Goal: Task Accomplishment & Management: Complete application form

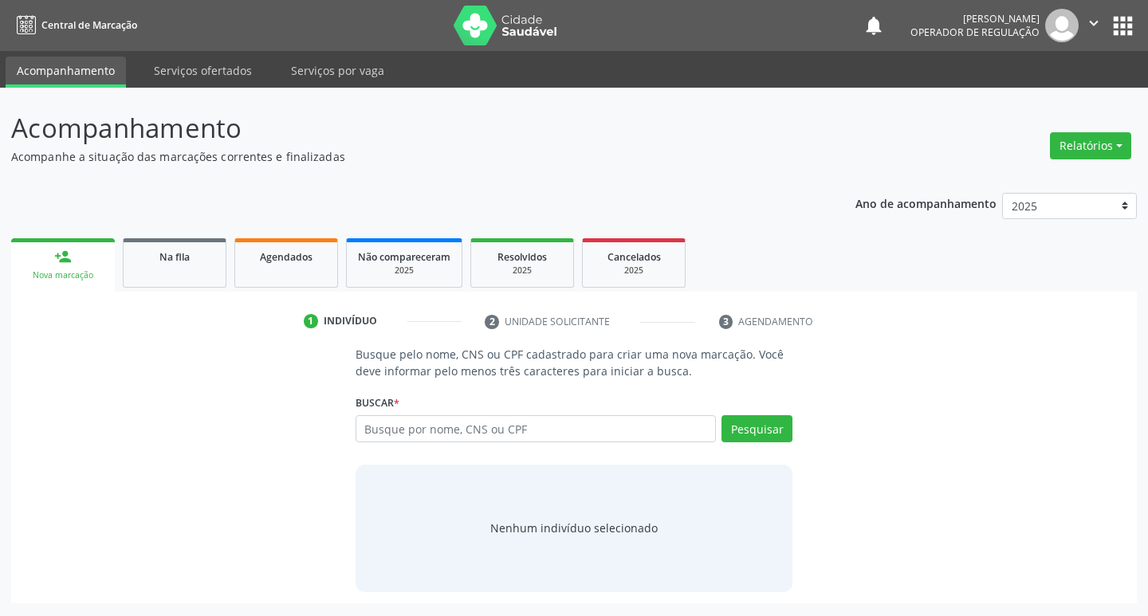
click at [440, 440] on input "text" at bounding box center [535, 428] width 361 height 27
type input "709204213892537"
click at [776, 433] on button "Pesquisar" at bounding box center [756, 428] width 71 height 27
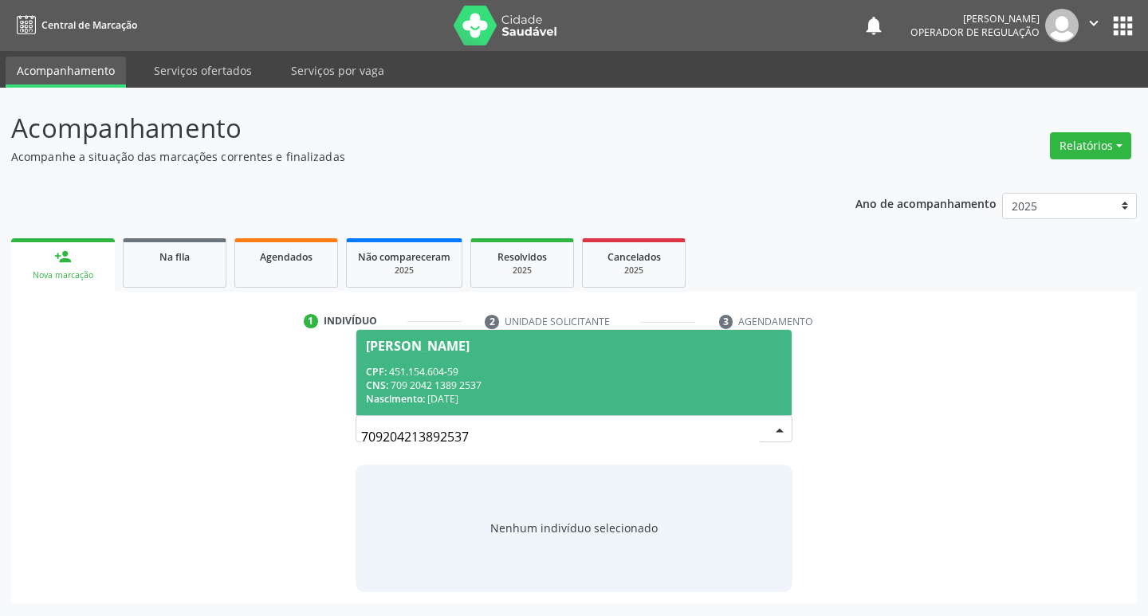
click at [440, 394] on div "Nascimento: [DATE]" at bounding box center [574, 399] width 417 height 14
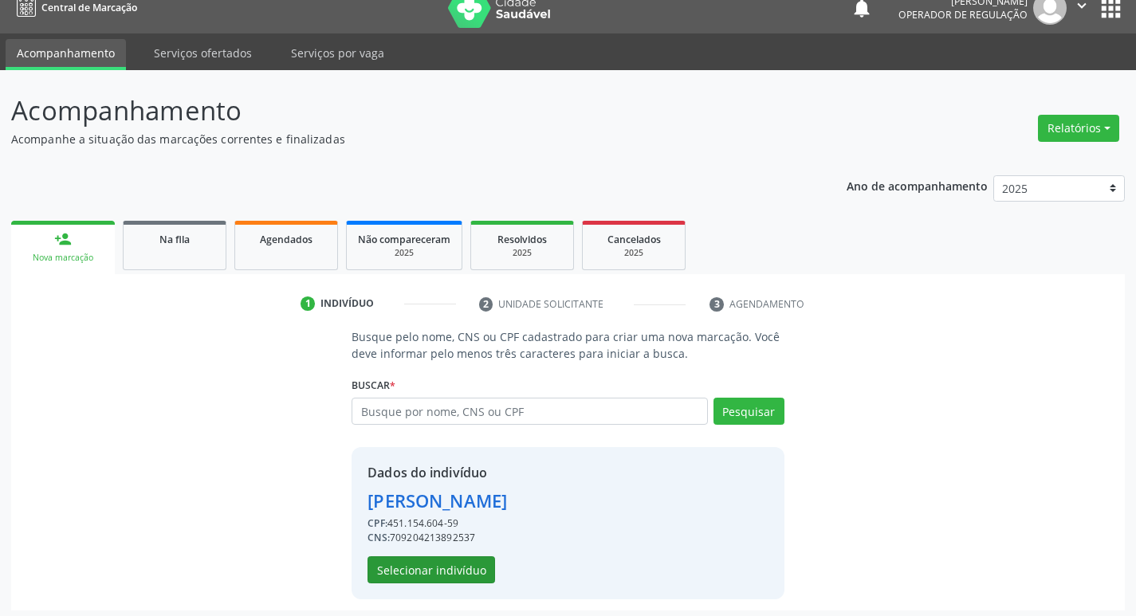
scroll to position [23, 0]
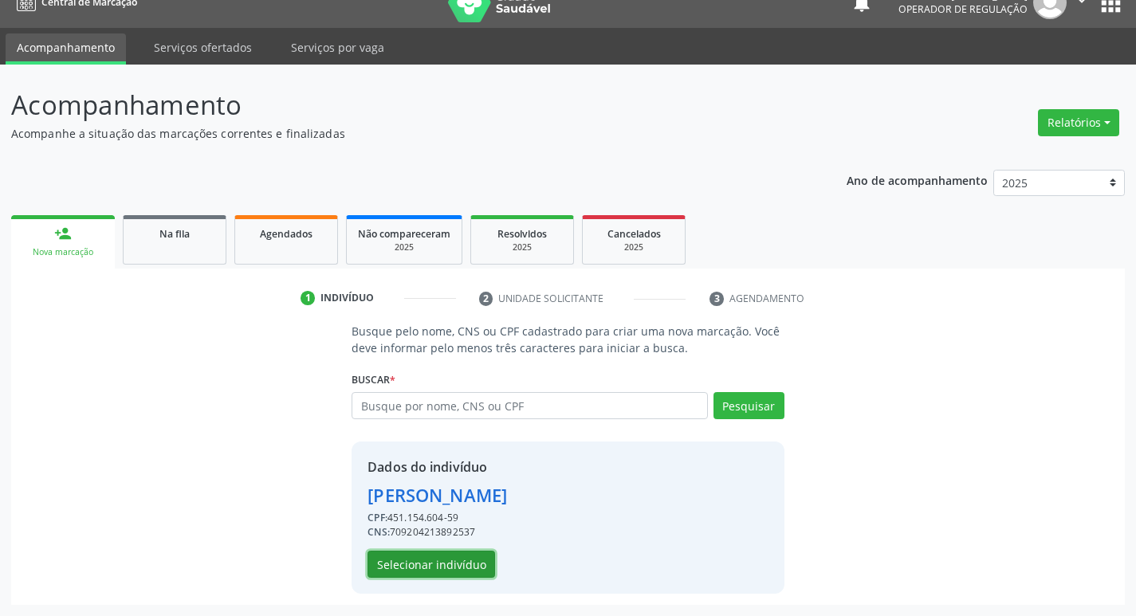
click at [430, 562] on button "Selecionar indivíduo" at bounding box center [431, 564] width 128 height 27
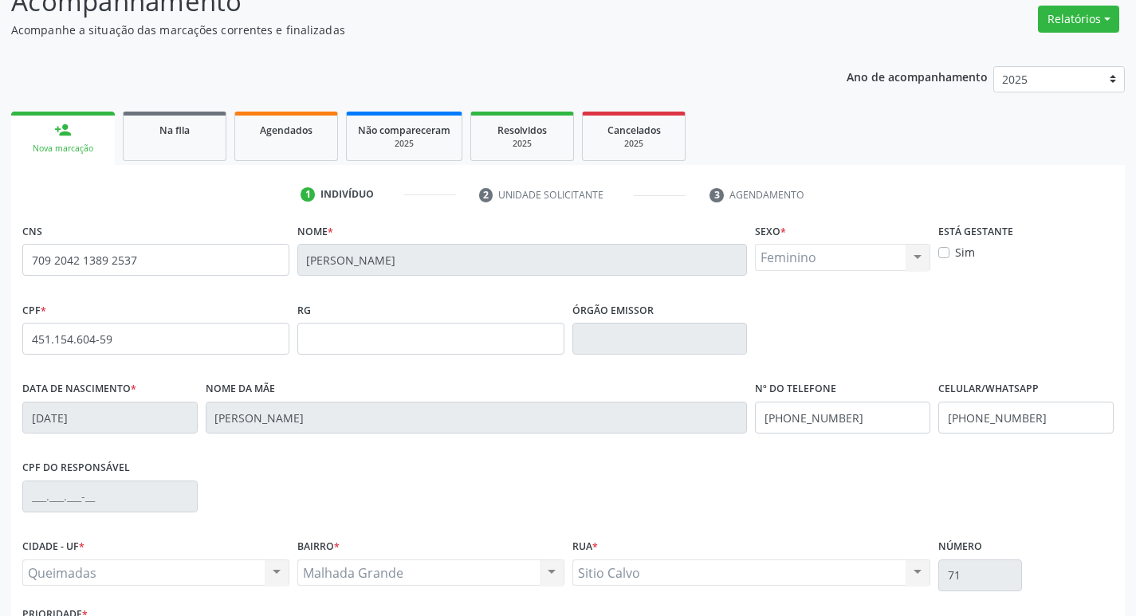
scroll to position [248, 0]
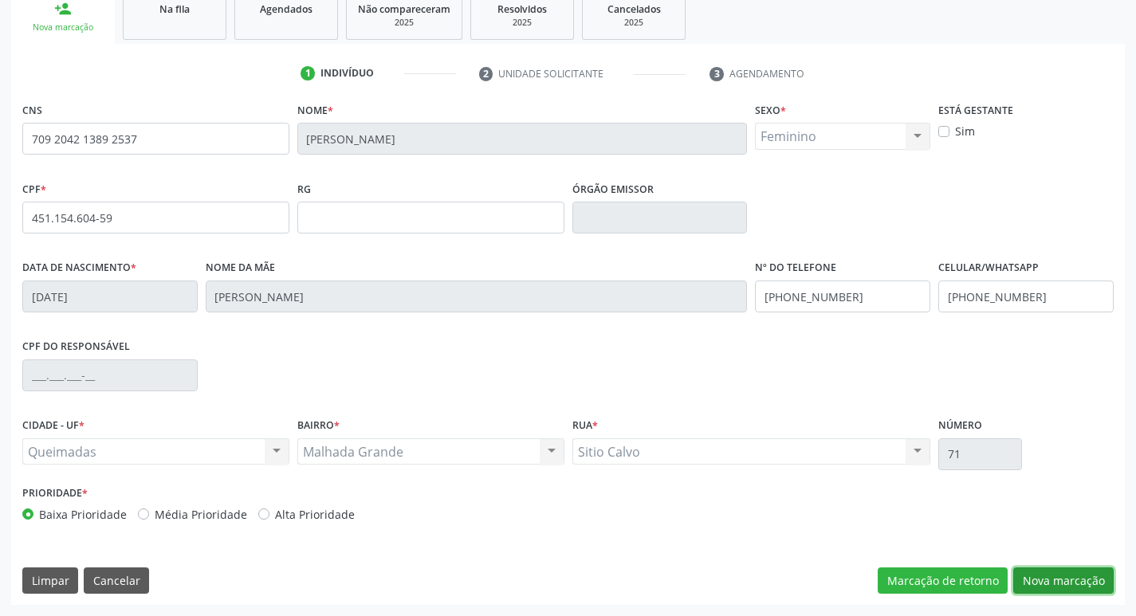
click at [1073, 575] on button "Nova marcação" at bounding box center [1063, 580] width 100 height 27
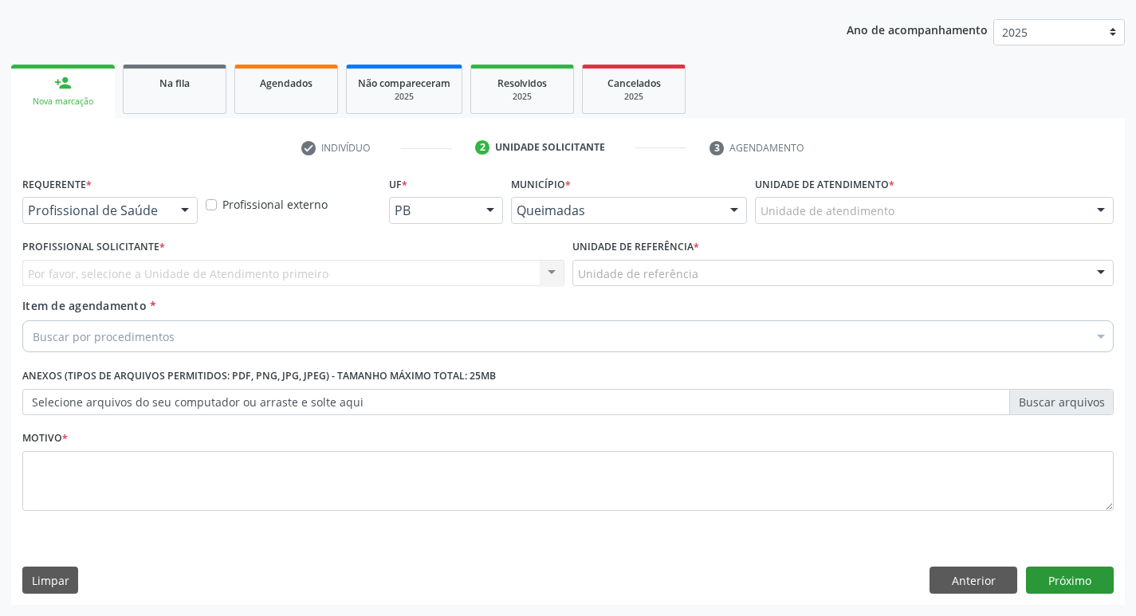
scroll to position [174, 0]
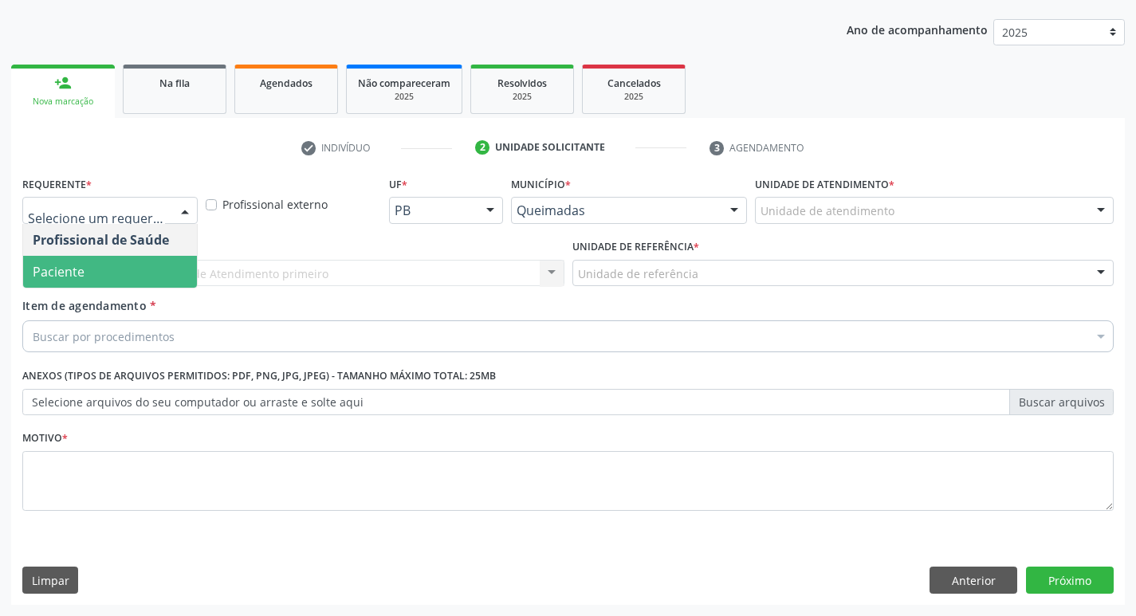
click at [94, 272] on span "Paciente" at bounding box center [110, 272] width 174 height 32
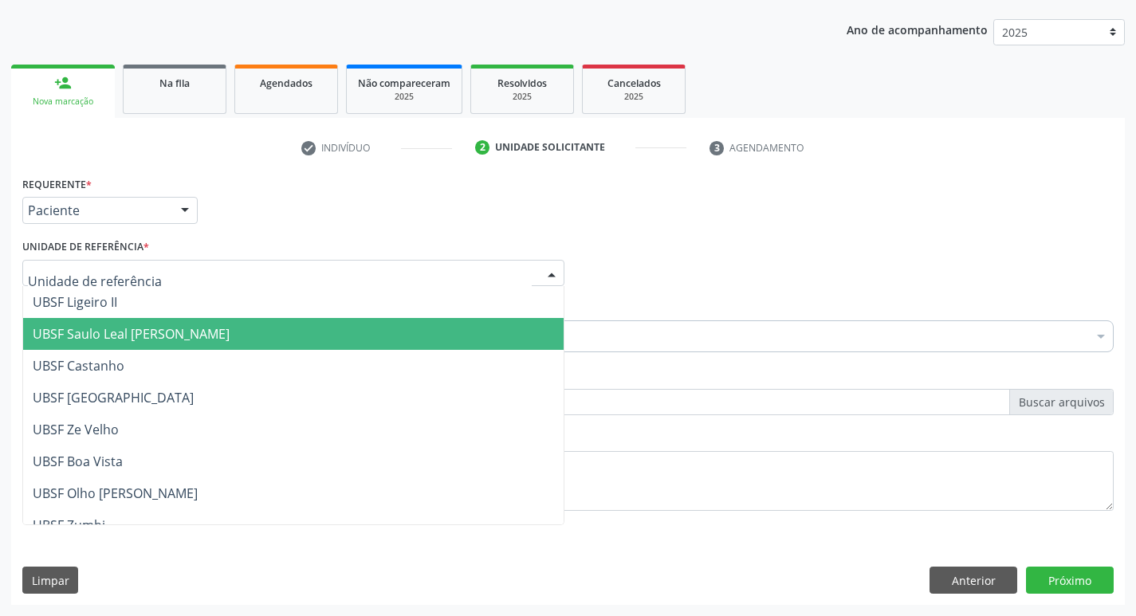
type input "M"
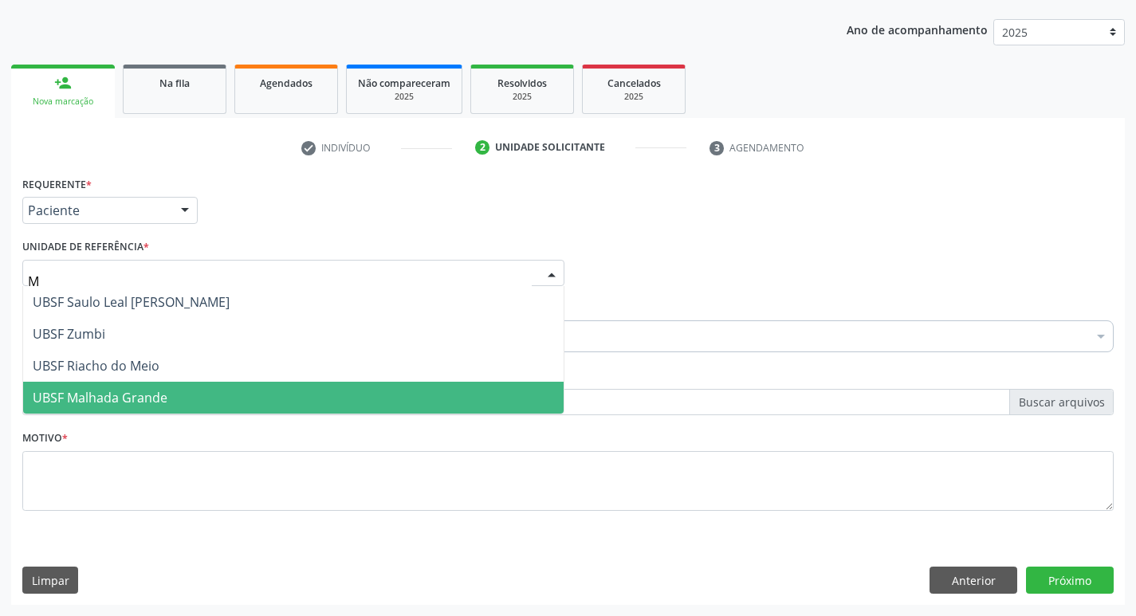
click at [151, 396] on span "UBSF Malhada Grande" at bounding box center [100, 398] width 135 height 18
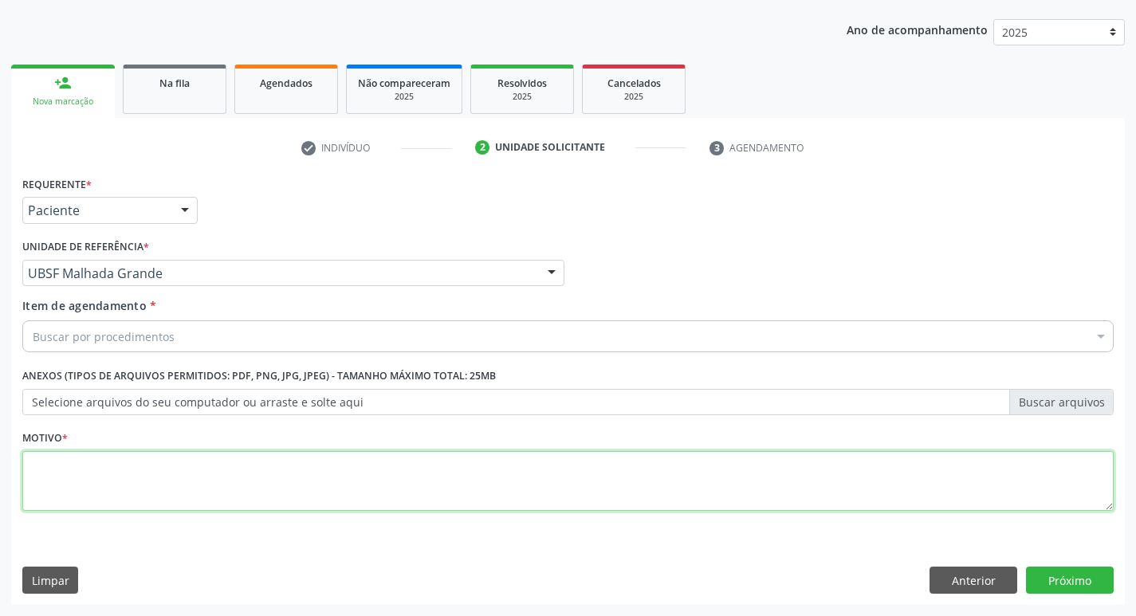
click at [111, 488] on textarea at bounding box center [567, 481] width 1091 height 61
type textarea "AVALIACAO"
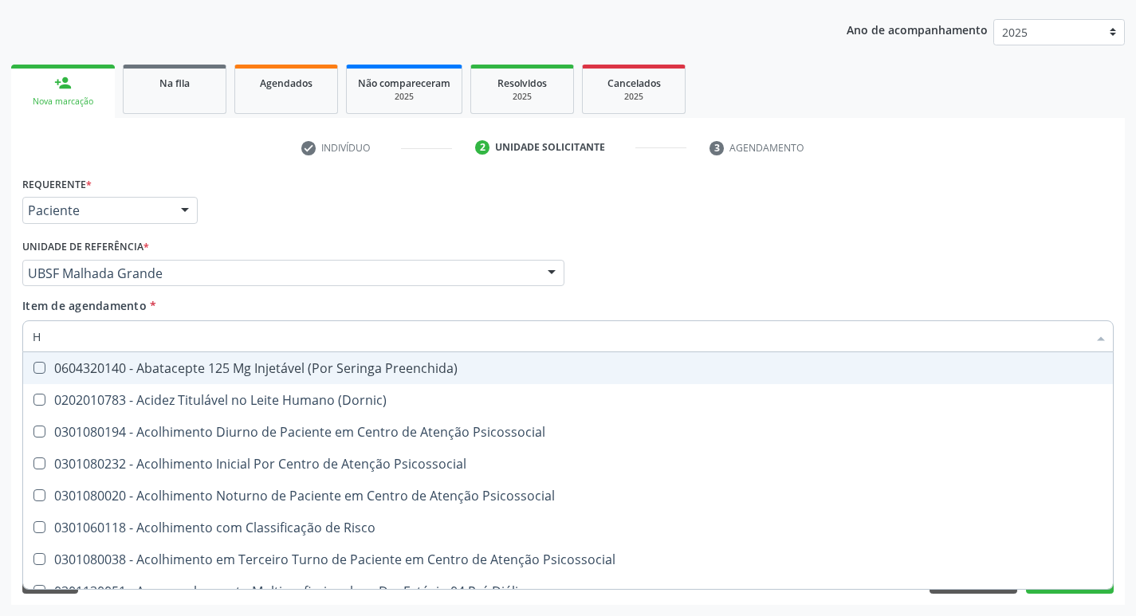
type input "HEMOGR"
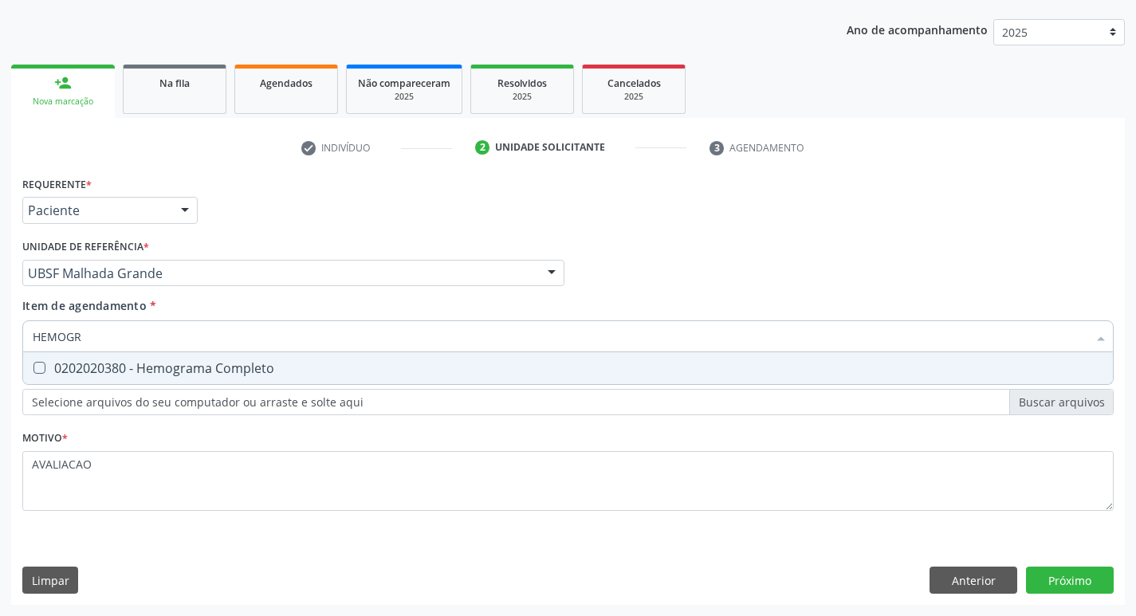
click at [175, 358] on span "0202020380 - Hemograma Completo" at bounding box center [568, 368] width 1090 height 32
checkbox Completo "true"
type input "HEMOG"
checkbox Completo "false"
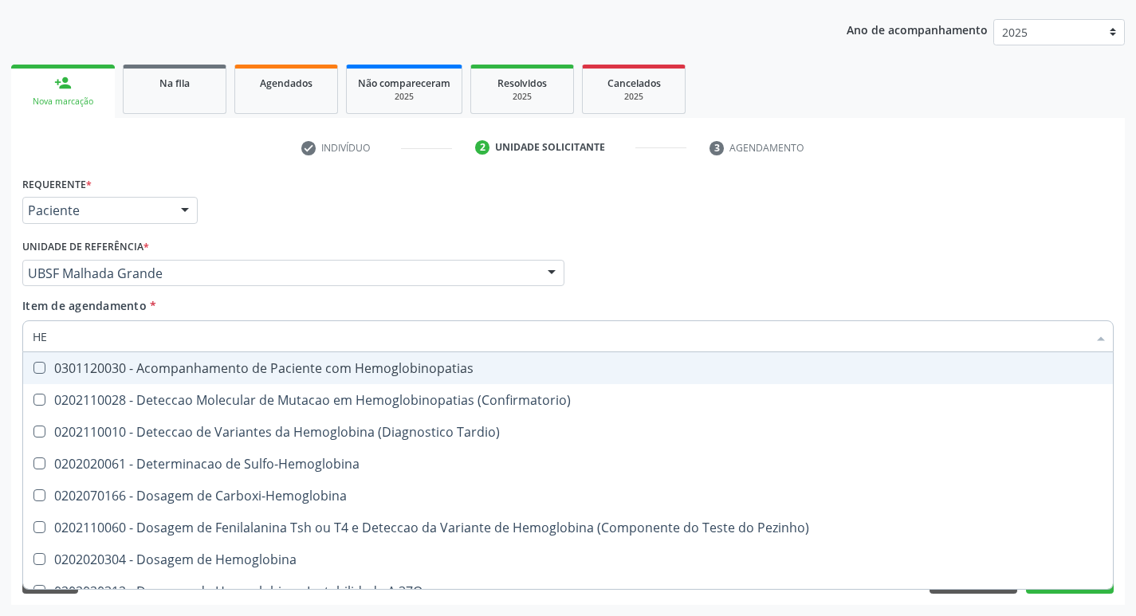
type input "H"
checkbox Completo "false"
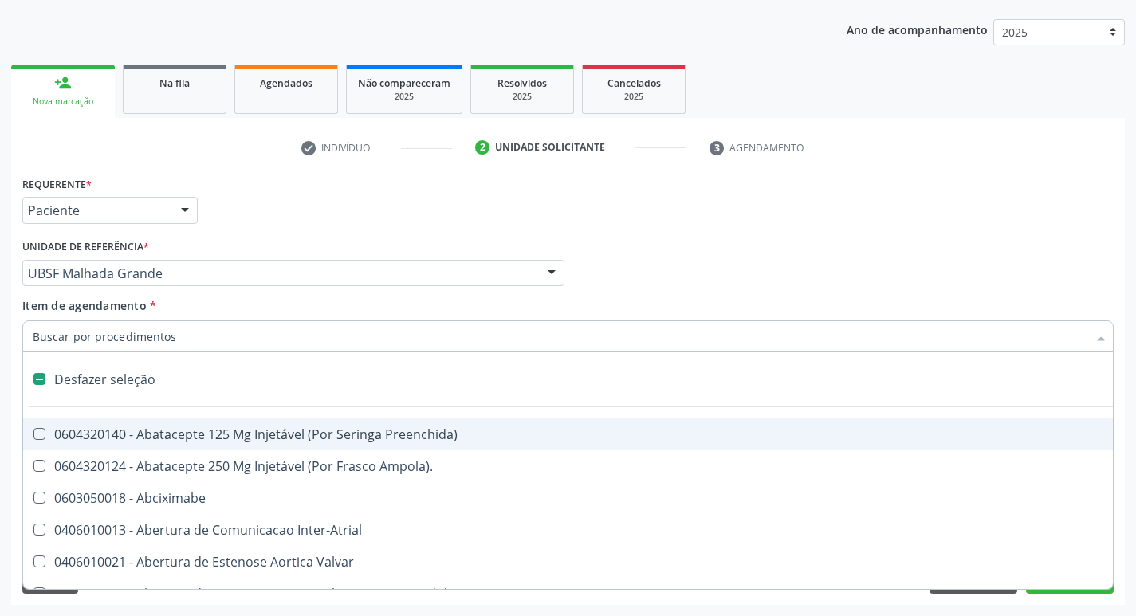
type input "G"
checkbox Persistente "true"
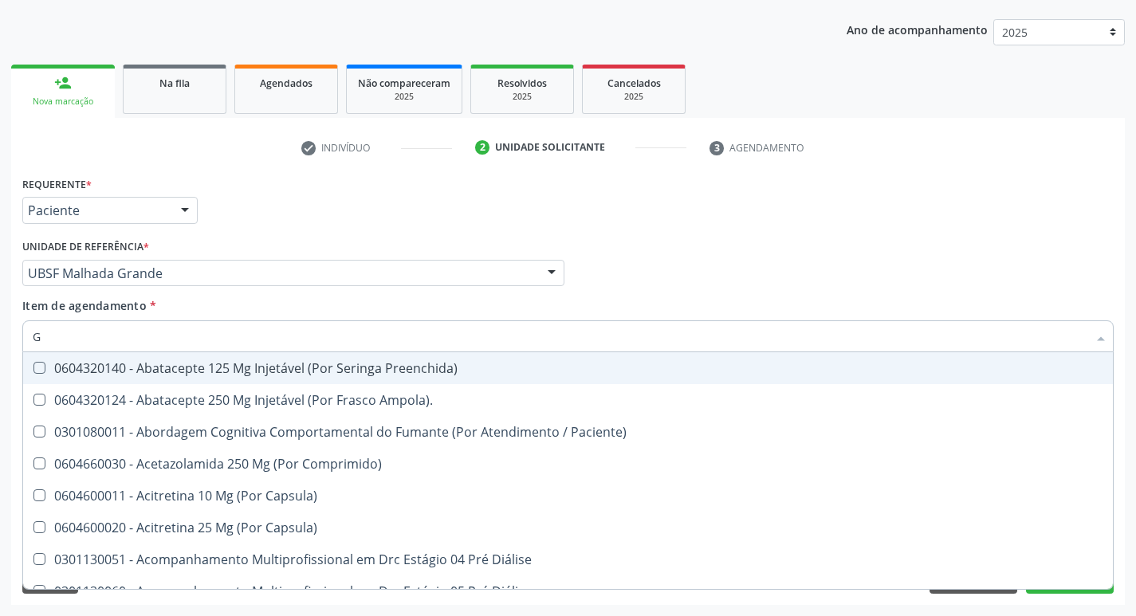
type input "GLICOSE"
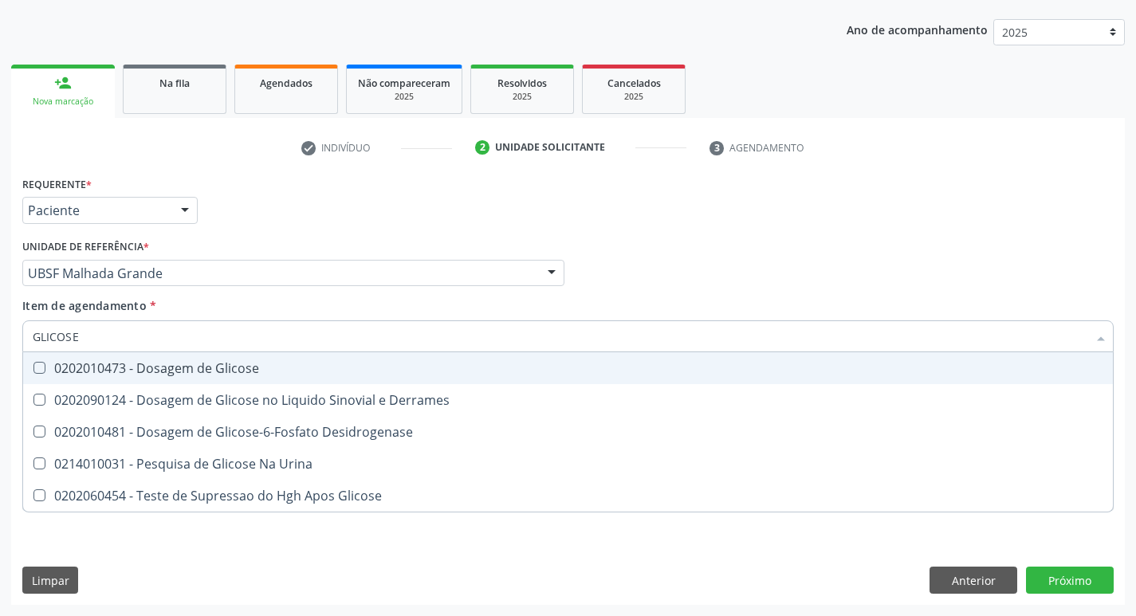
click at [147, 374] on div "0202010473 - Dosagem de Glicose" at bounding box center [568, 368] width 1070 height 13
checkbox Glicose "true"
type input "GLICOS"
checkbox Glicose "false"
checkbox Derrames "true"
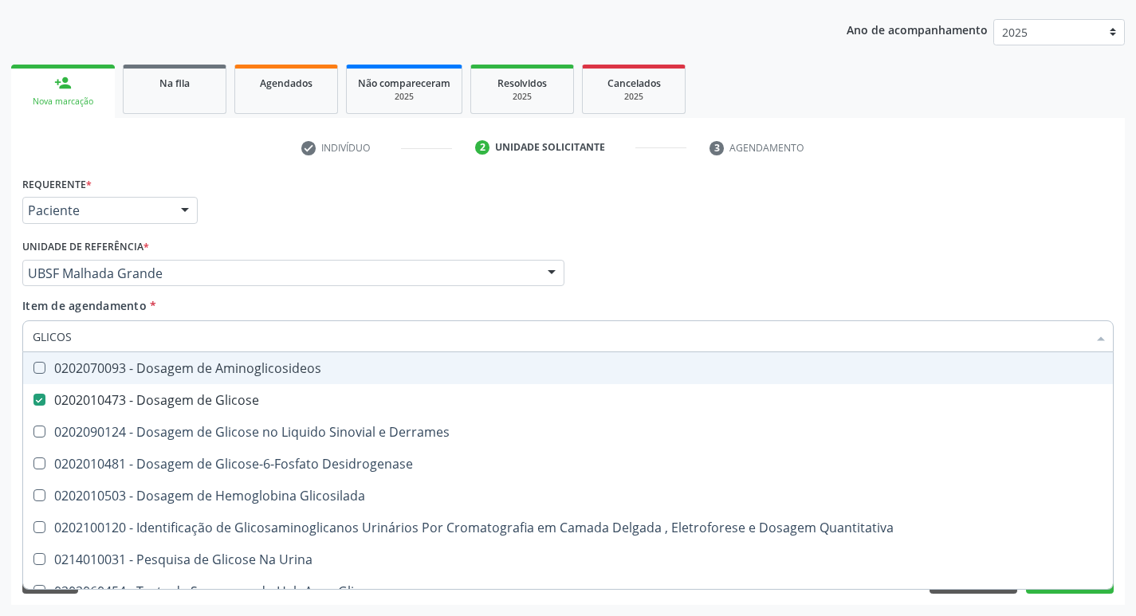
type input "GLICO"
checkbox Glicose "false"
checkbox Derrames "true"
type input "G"
checkbox Derrames "false"
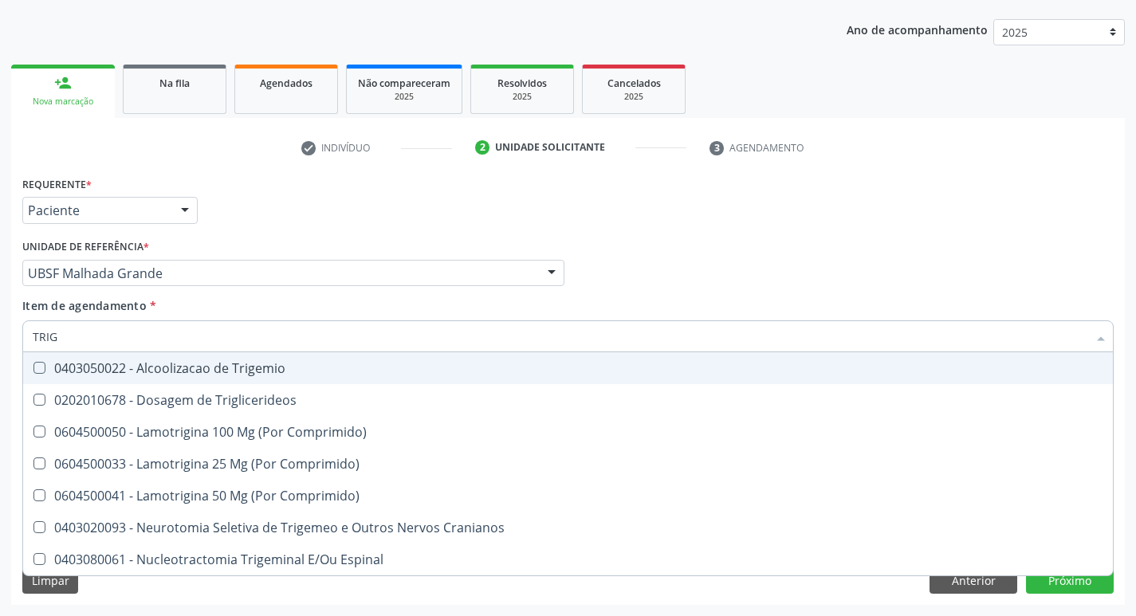
type input "TRIGL"
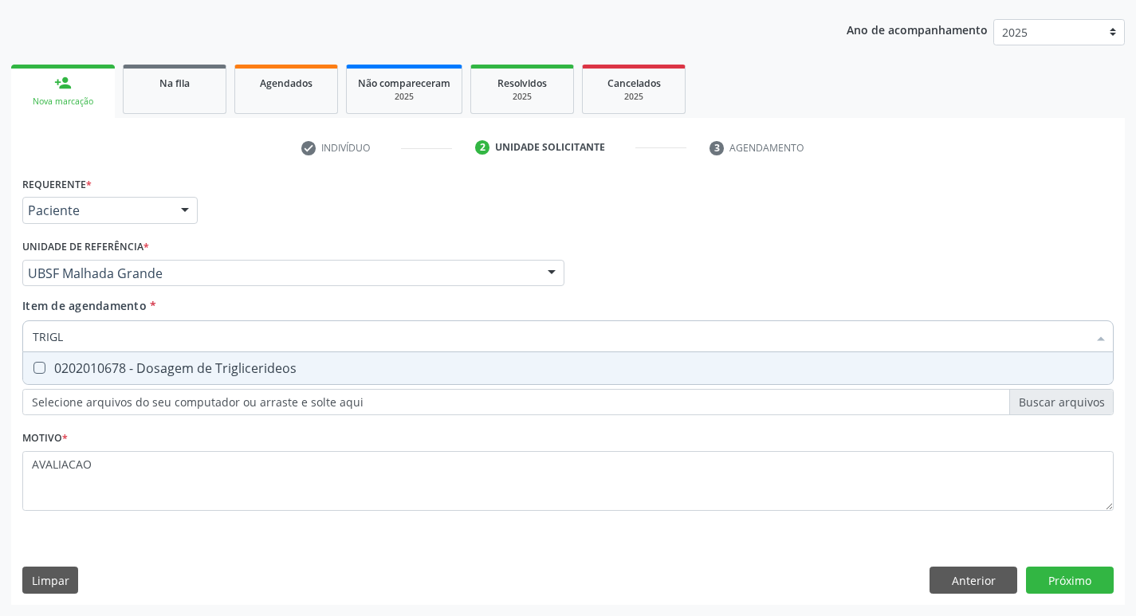
click at [144, 374] on div "0202010678 - Dosagem de Triglicerideos" at bounding box center [568, 368] width 1070 height 13
checkbox Triglicerideos "true"
type input "TRIG"
checkbox Triglicerideos "false"
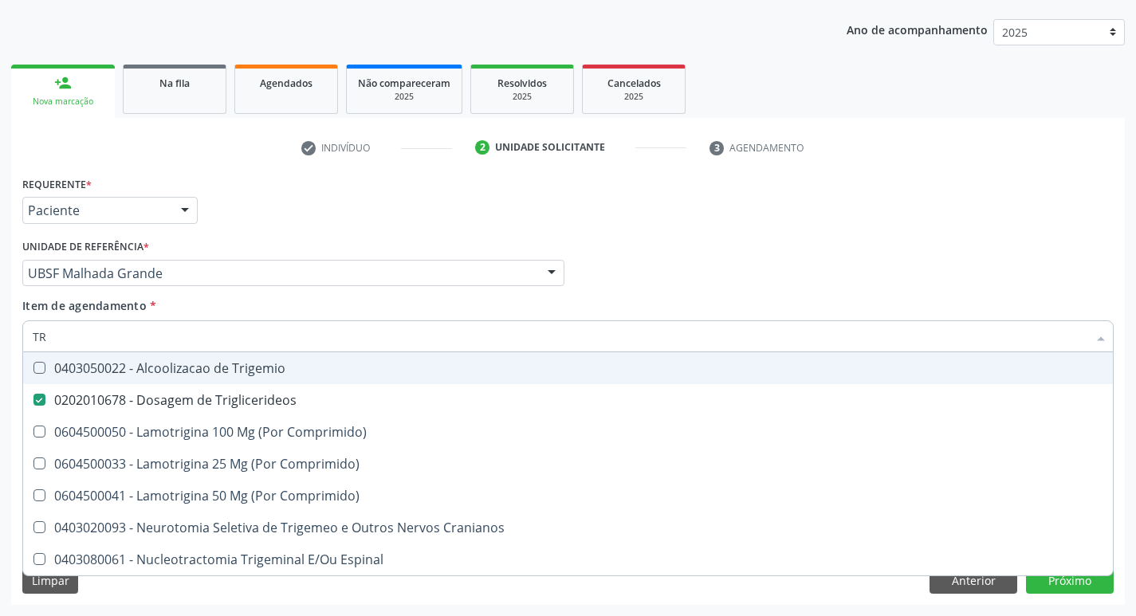
type input "T"
checkbox Triglicerideos "false"
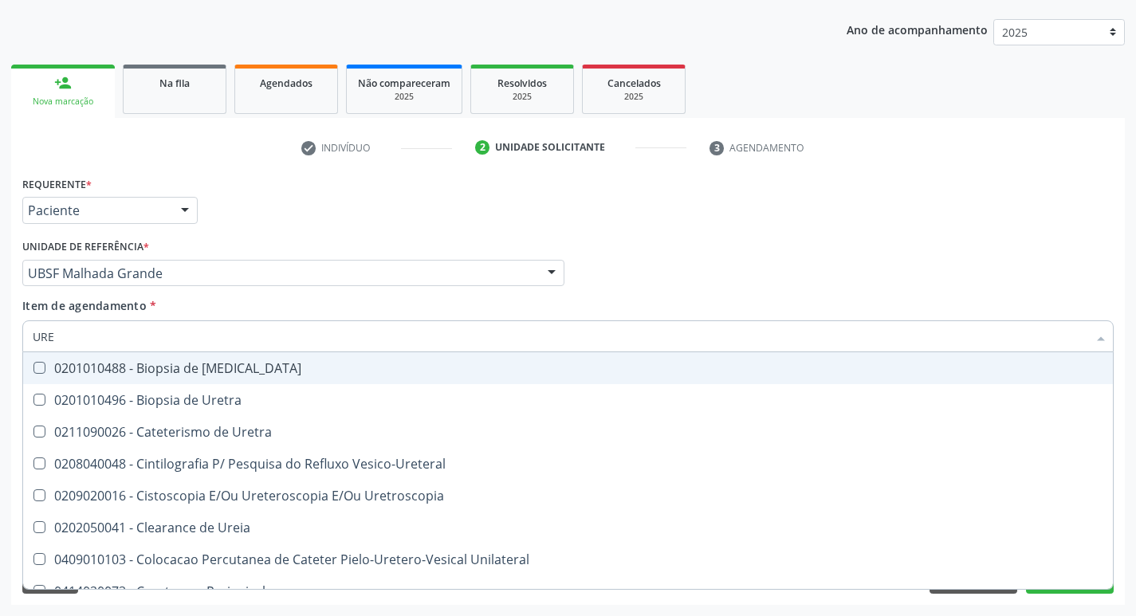
type input "UREI"
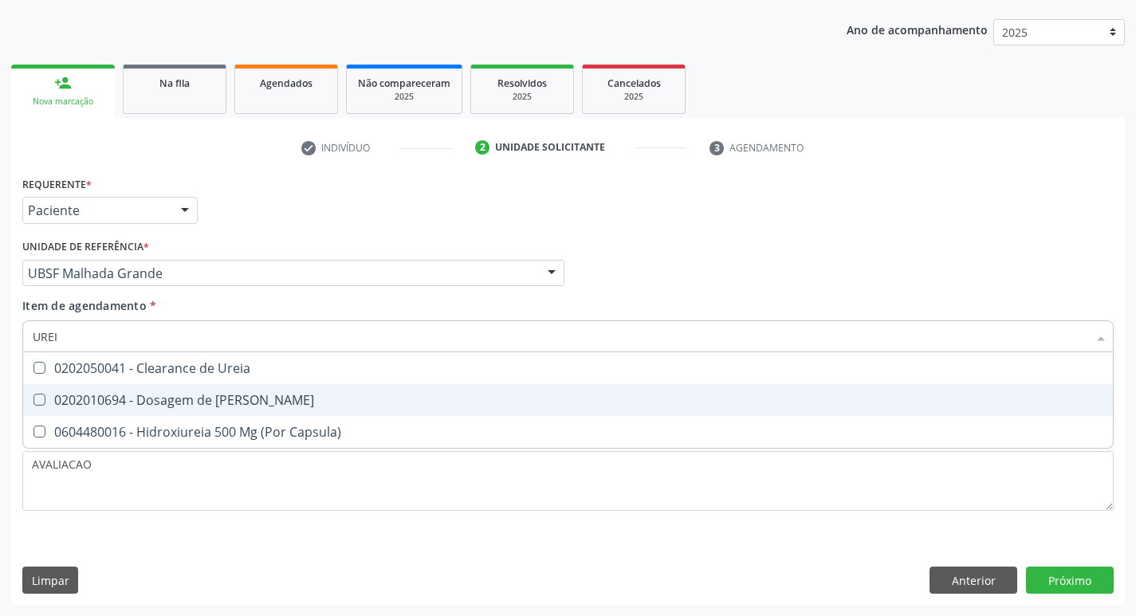
click at [156, 400] on div "0202010694 - Dosagem de [PERSON_NAME]" at bounding box center [568, 400] width 1070 height 13
checkbox Ureia "true"
type input "URE"
checkbox Ureia "false"
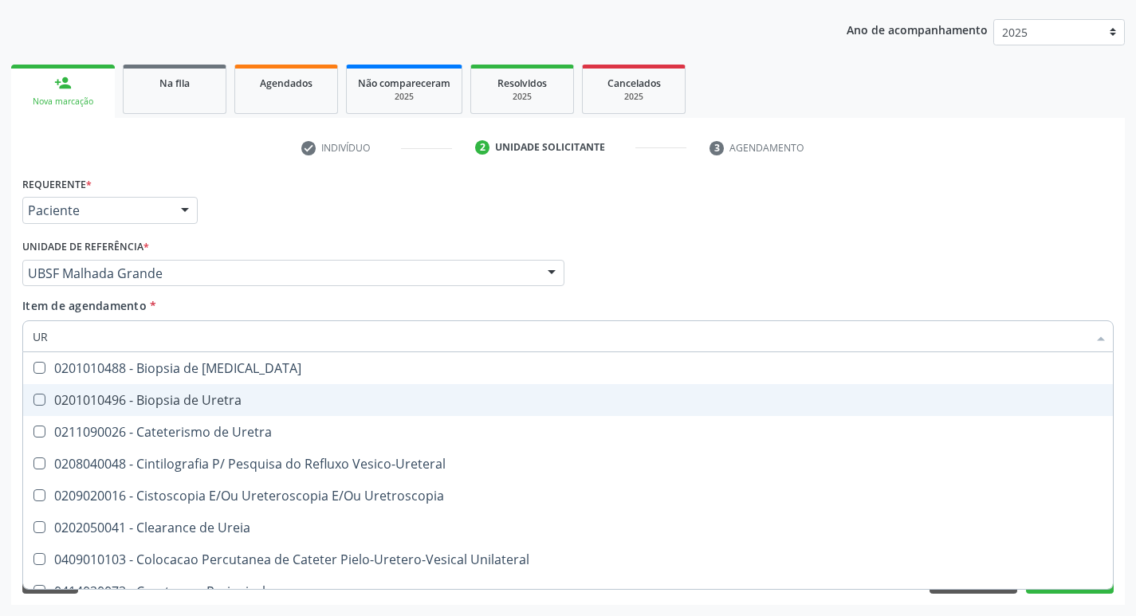
type input "U"
checkbox Ureia "false"
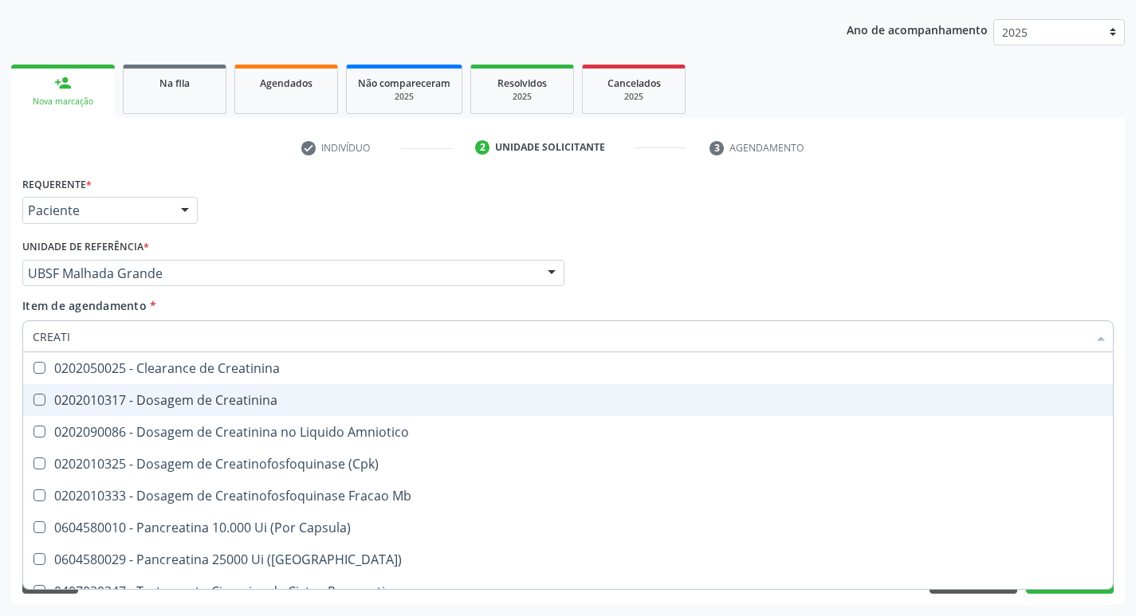
type input "CREATIN"
click at [157, 400] on div "0202010317 - Dosagem de Creatinina" at bounding box center [568, 400] width 1070 height 13
checkbox Creatinina "true"
type input "CREAT"
checkbox Creatinina "false"
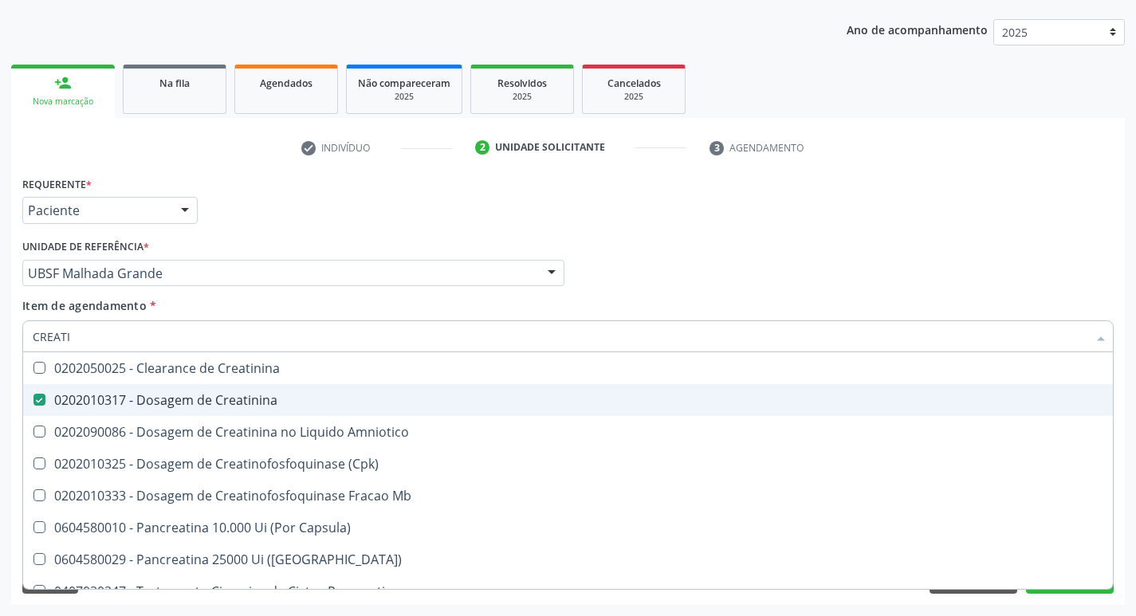
checkbox Amniotico "true"
type input "CREA"
checkbox Amniotico "false"
checkbox Mb "true"
type input "C"
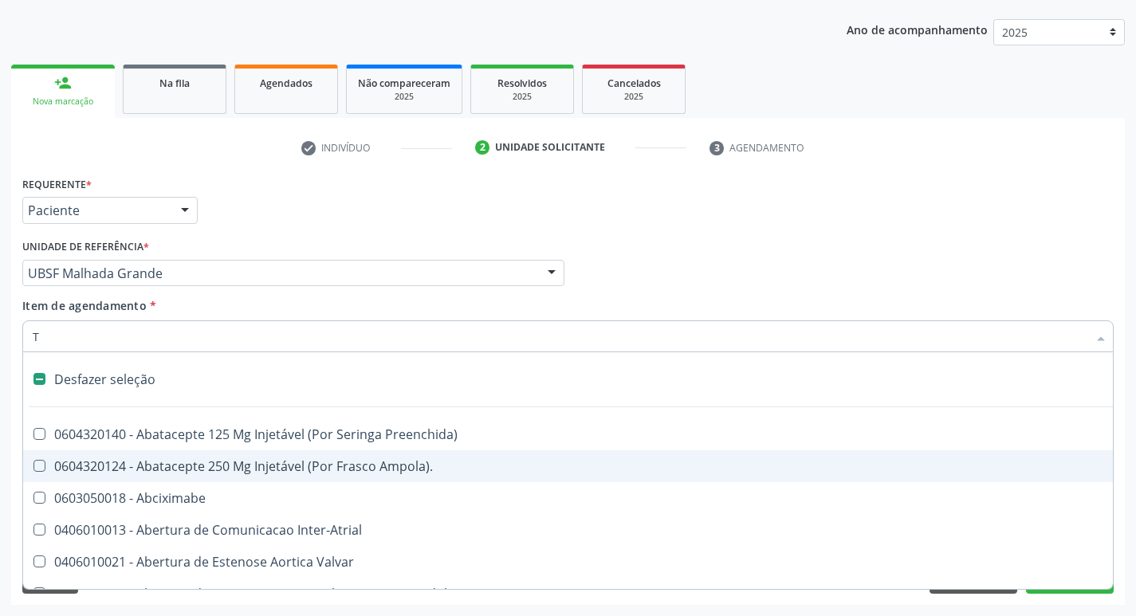
type input "TG"
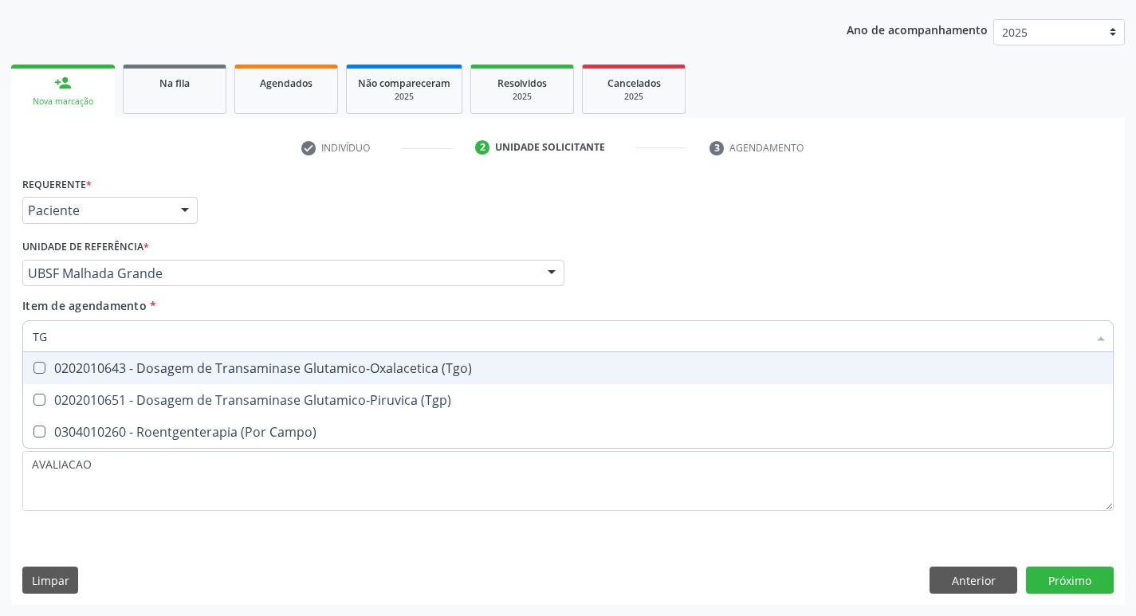
click at [192, 383] on span "0202010643 - Dosagem de Transaminase Glutamico-Oxalacetica (Tgo)" at bounding box center [568, 368] width 1090 height 32
click at [207, 355] on span "0202010643 - Dosagem de Transaminase Glutamico-Oxalacetica (Tgo)" at bounding box center [568, 368] width 1090 height 32
click at [240, 375] on div "0202010643 - Dosagem de Transaminase Glutamico-Oxalacetica (Tgo)" at bounding box center [568, 368] width 1070 height 13
checkbox \(Tgo\) "true"
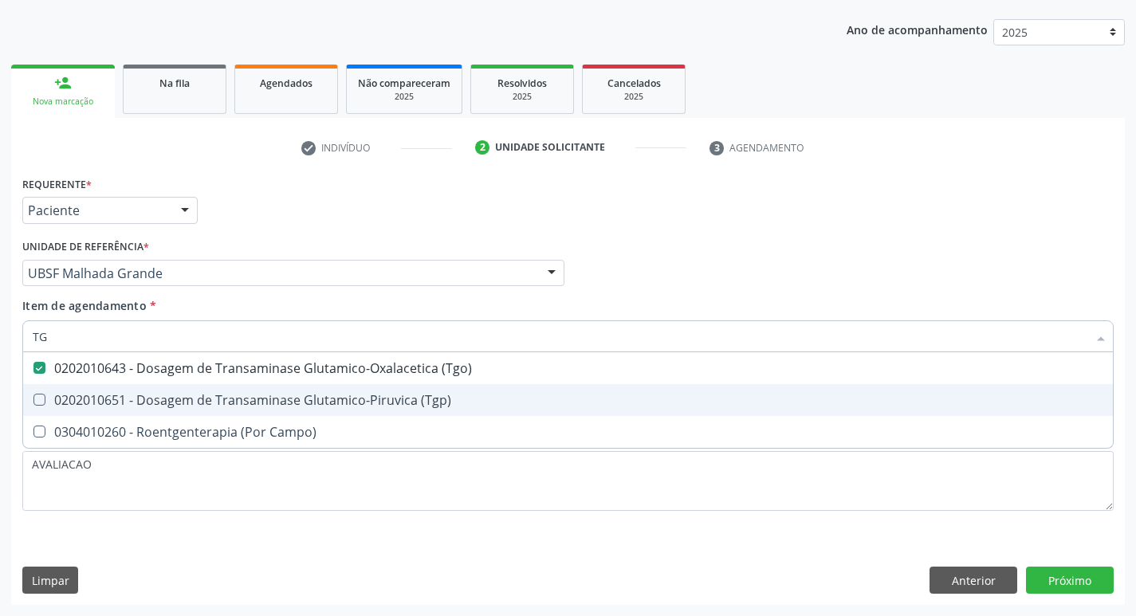
click at [261, 396] on div "0202010651 - Dosagem de Transaminase Glutamico-Piruvica (Tgp)" at bounding box center [568, 400] width 1070 height 13
checkbox \(Tgp\) "true"
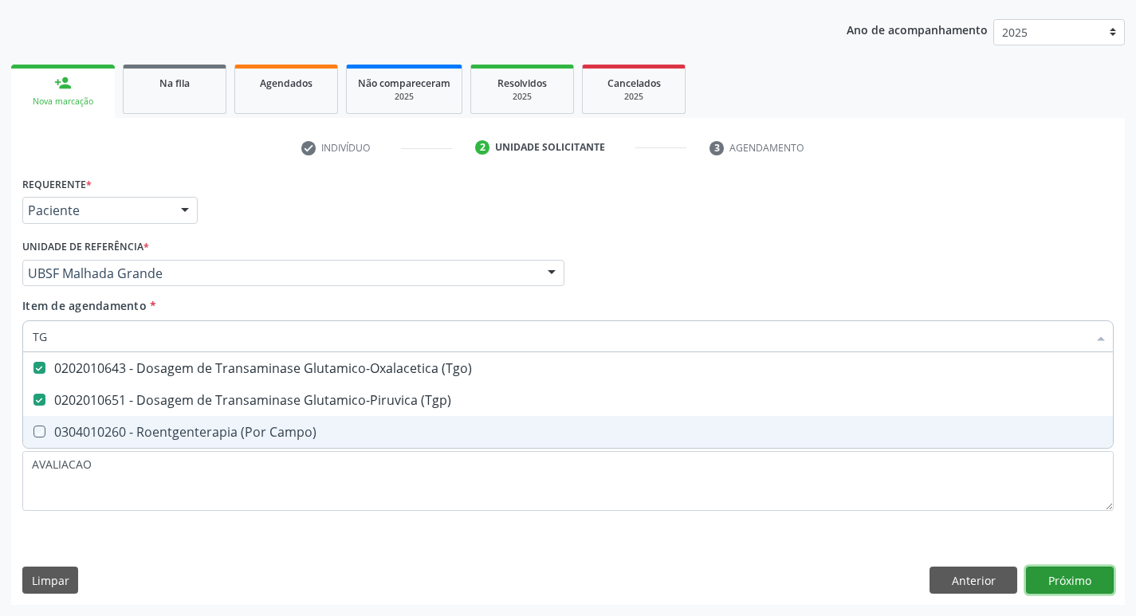
click at [1048, 585] on div "Requerente * Paciente Profissional de Saúde Paciente Nenhum resultado encontrad…" at bounding box center [567, 388] width 1113 height 433
checkbox Campo\) "true"
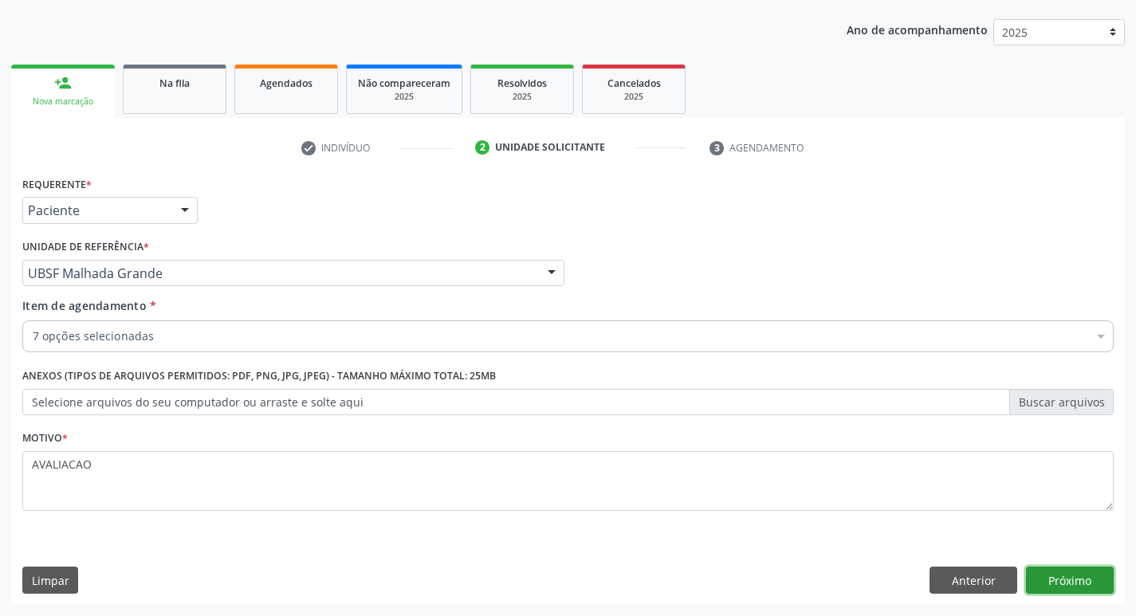
click at [1046, 579] on button "Próximo" at bounding box center [1070, 580] width 88 height 27
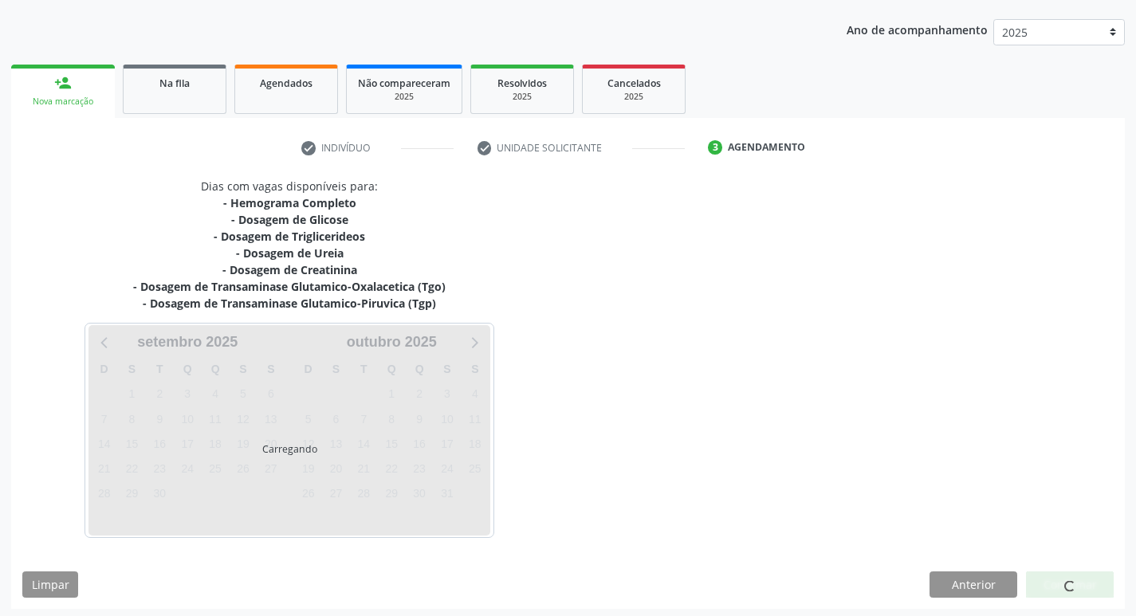
scroll to position [178, 0]
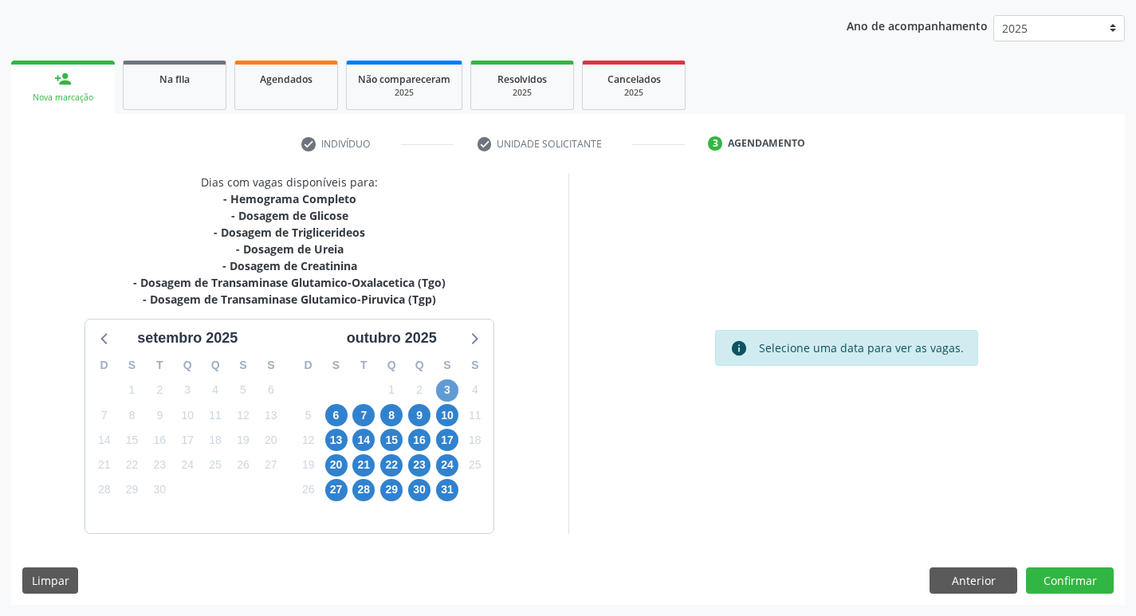
click at [457, 390] on div "3" at bounding box center [448, 390] width 28 height 25
click at [454, 391] on span "3" at bounding box center [447, 390] width 22 height 22
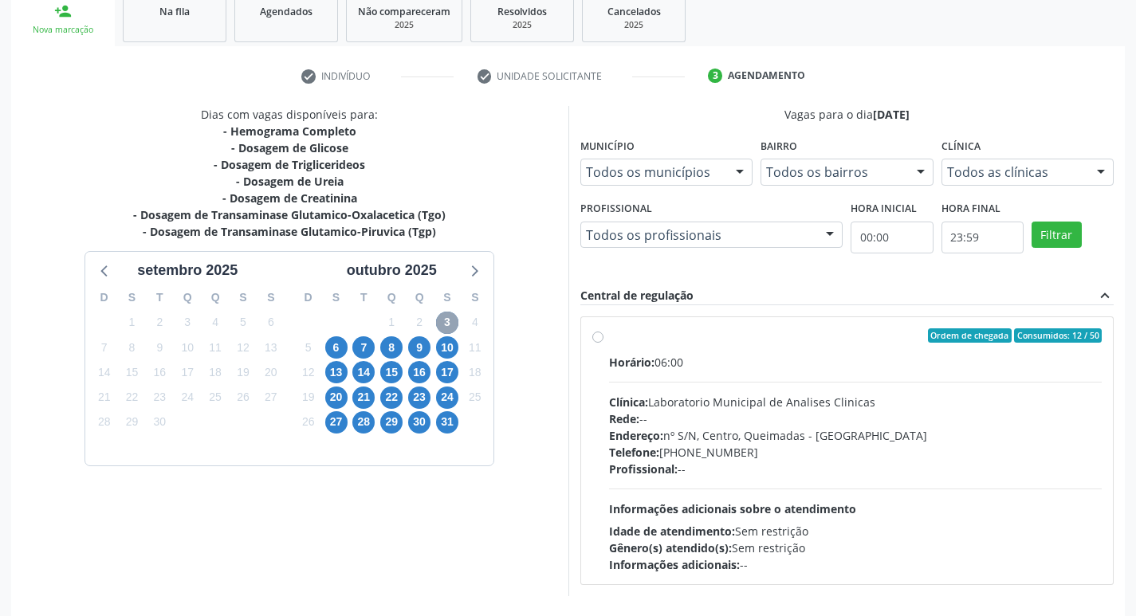
scroll to position [308, 0]
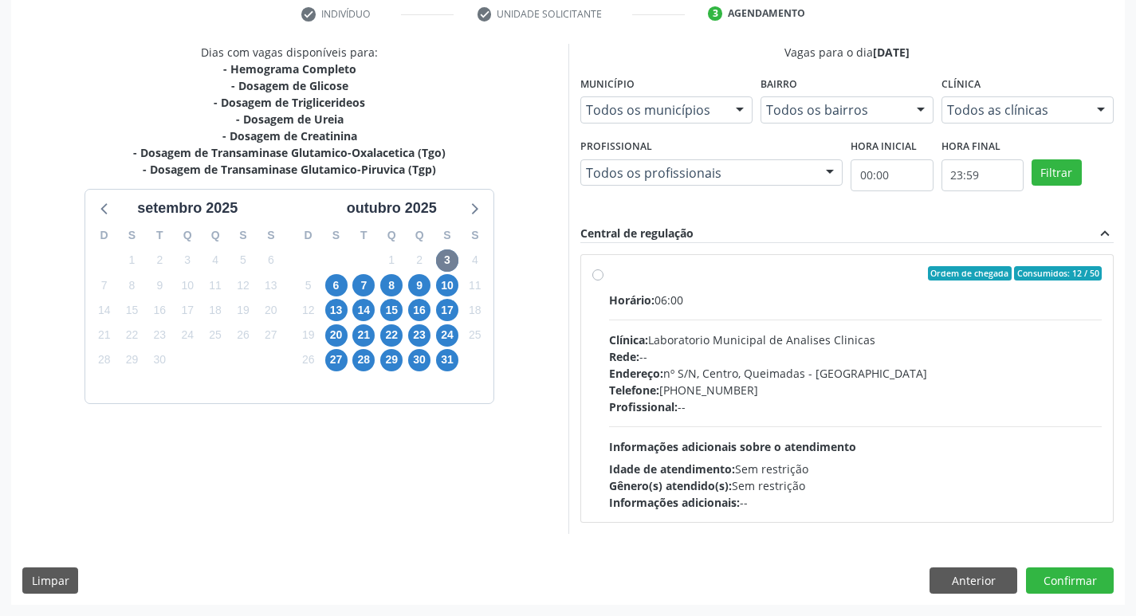
click at [824, 388] on div "Telefone: [PHONE_NUMBER]" at bounding box center [855, 390] width 493 height 17
click at [603, 281] on input "Ordem de chegada Consumidos: 12 / 50 Horário: 06:00 Clínica: Laboratorio Munici…" at bounding box center [597, 273] width 11 height 14
radio input "true"
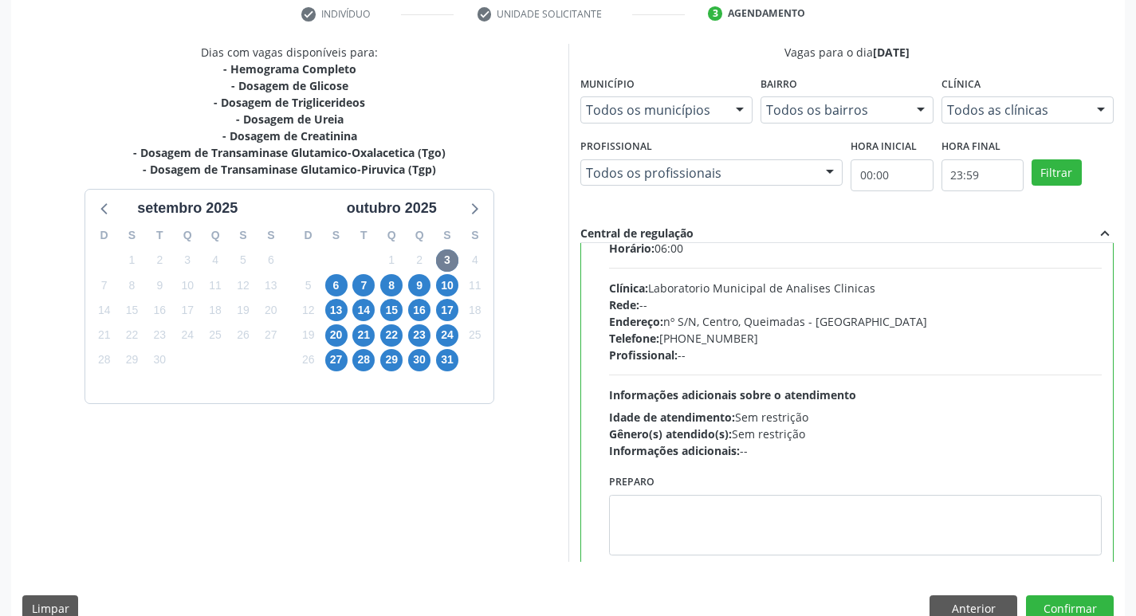
scroll to position [79, 0]
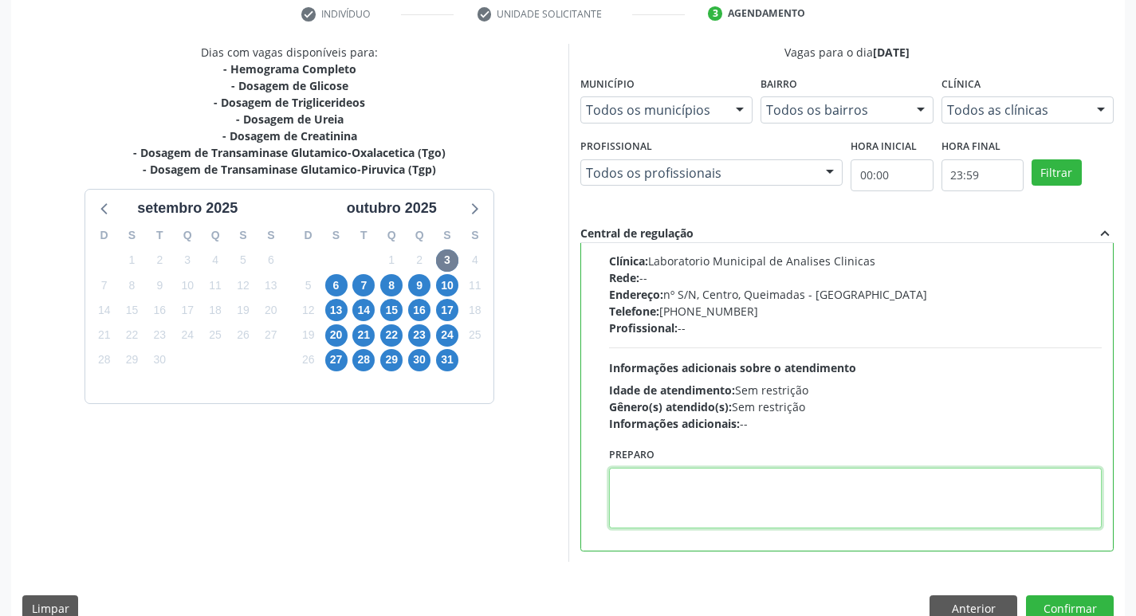
click at [732, 503] on textarea at bounding box center [855, 498] width 493 height 61
paste textarea "IR EM [GEOGRAPHIC_DATA]"
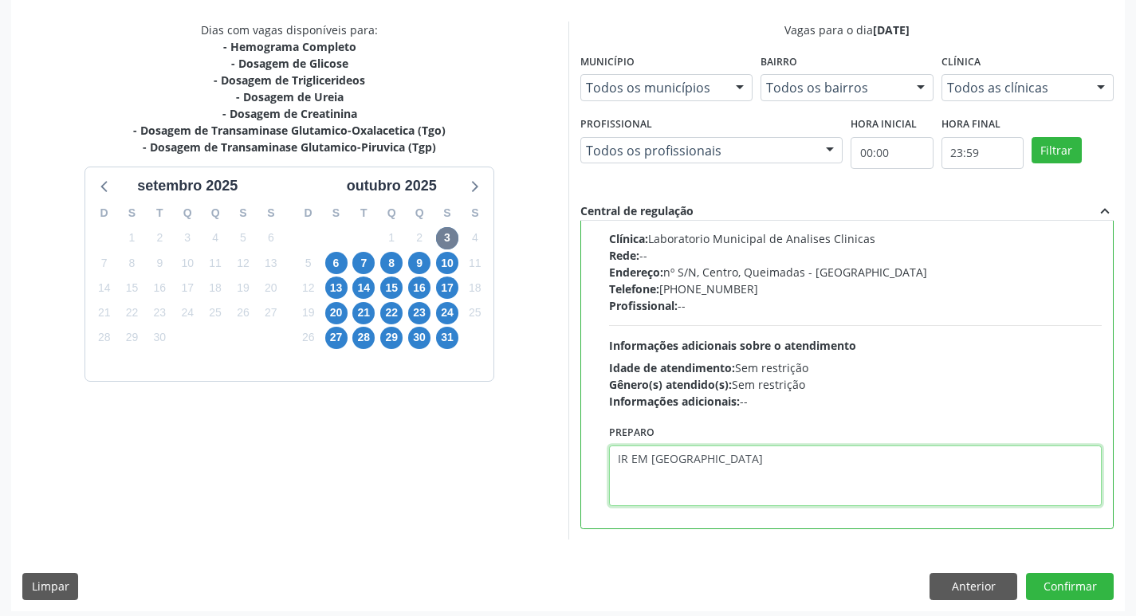
scroll to position [336, 0]
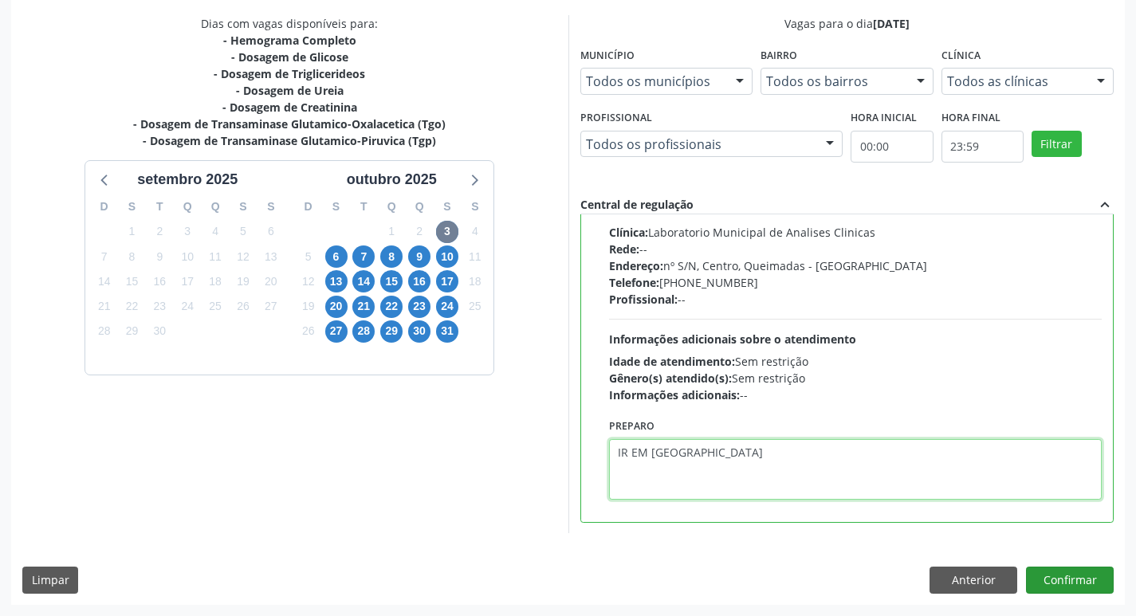
type textarea "IR EM [GEOGRAPHIC_DATA]"
click at [1087, 568] on button "Confirmar" at bounding box center [1070, 580] width 88 height 27
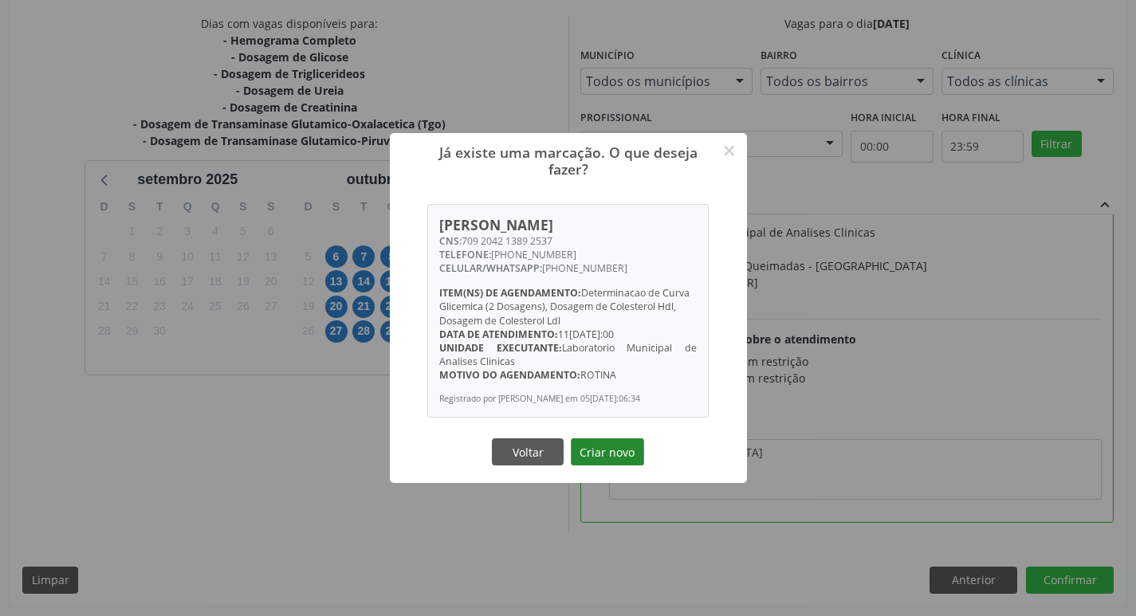
click at [601, 464] on button "Criar novo" at bounding box center [607, 451] width 73 height 27
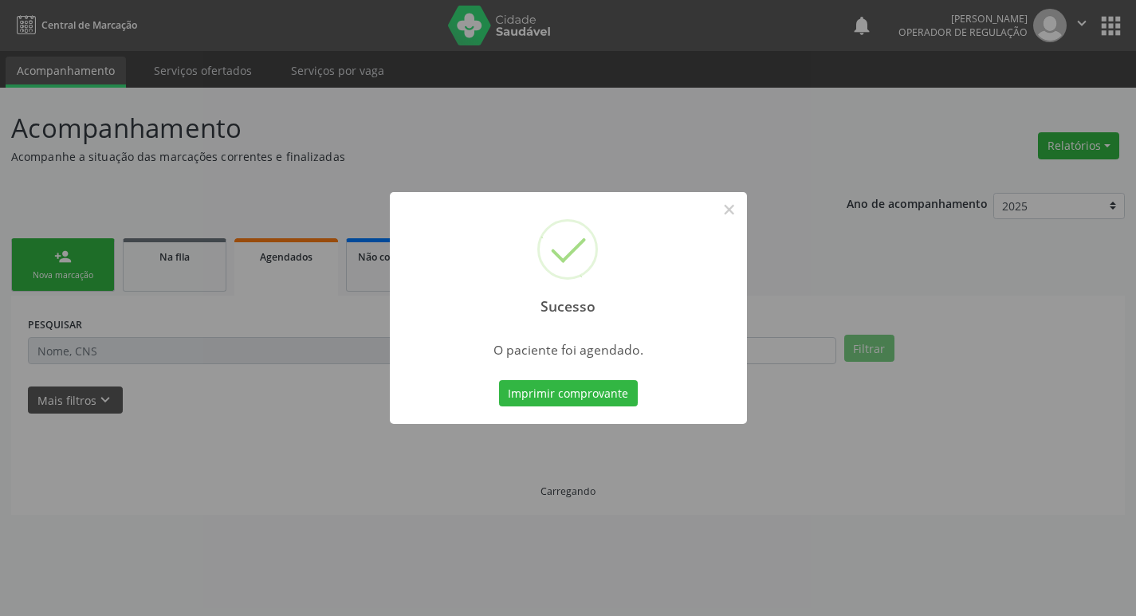
scroll to position [0, 0]
click at [601, 396] on button "Imprimir comprovante" at bounding box center [574, 393] width 139 height 27
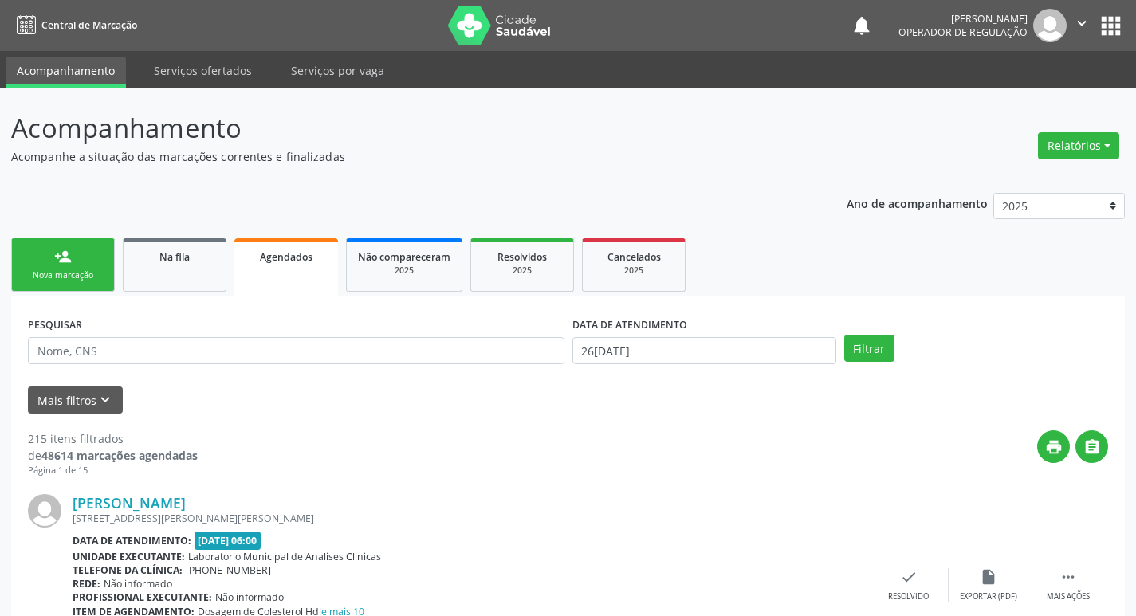
click at [286, 261] on span "Agendados" at bounding box center [286, 257] width 53 height 14
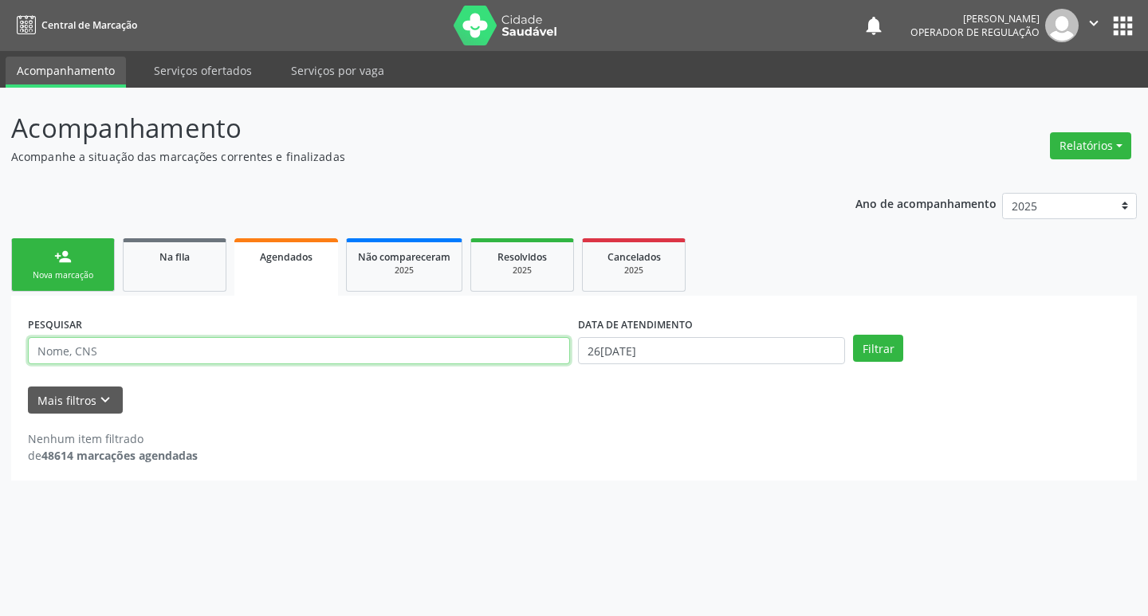
click at [139, 352] on input "text" at bounding box center [299, 350] width 542 height 27
type input "700008984671007"
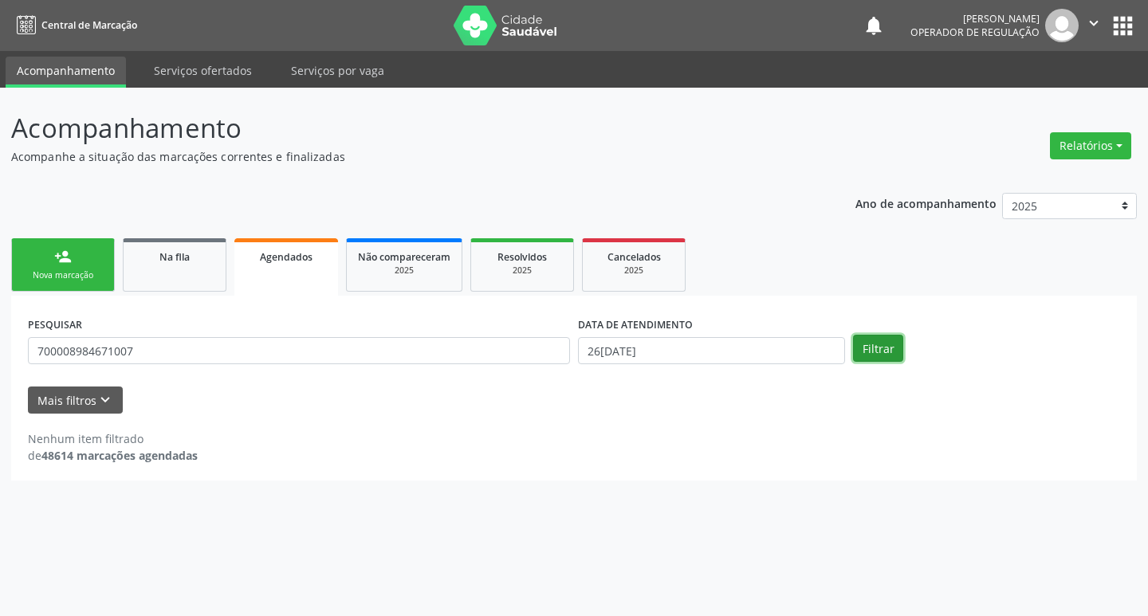
click at [869, 350] on button "Filtrar" at bounding box center [878, 348] width 50 height 27
click at [628, 338] on input "26[DATE]" at bounding box center [711, 350] width 267 height 27
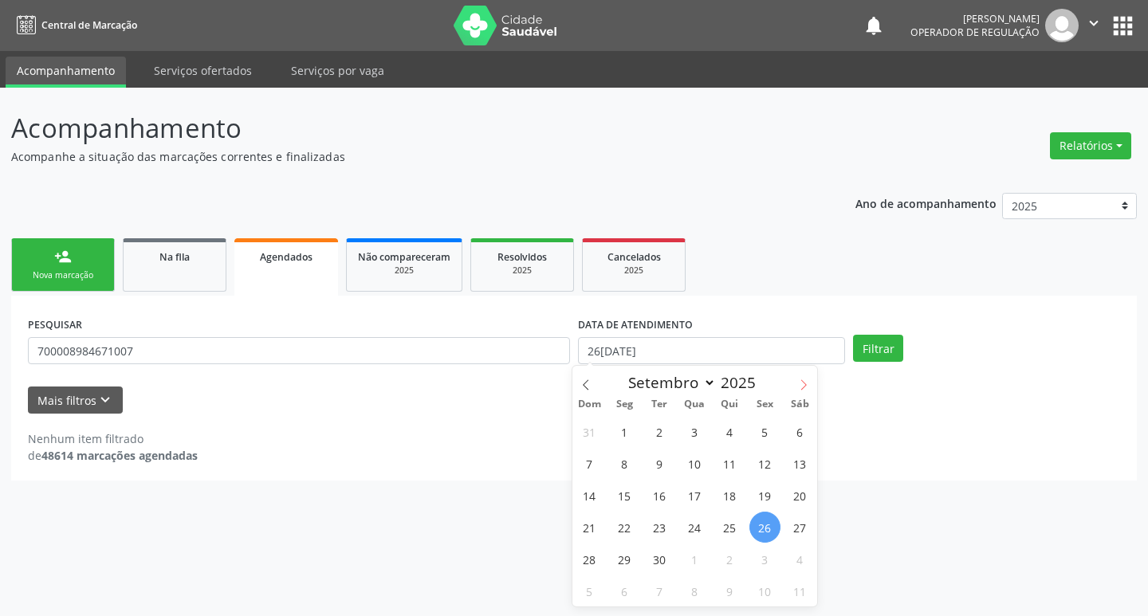
click at [802, 385] on icon at bounding box center [803, 384] width 11 height 11
select select "9"
click at [760, 434] on span "3" at bounding box center [764, 431] width 31 height 31
type input "[DATE]"
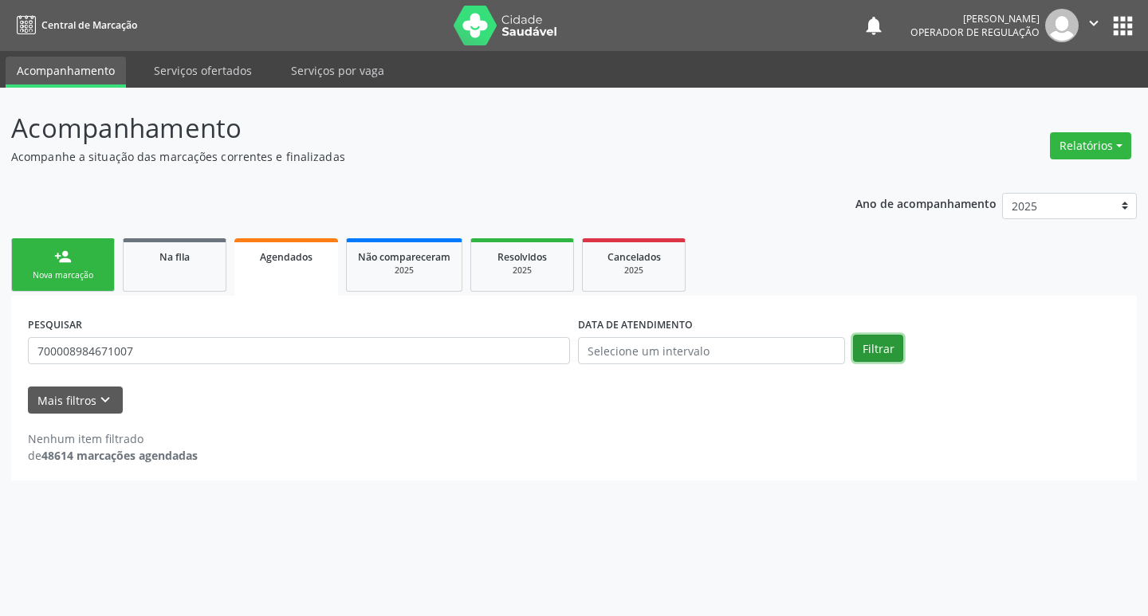
click at [860, 348] on button "Filtrar" at bounding box center [878, 348] width 50 height 27
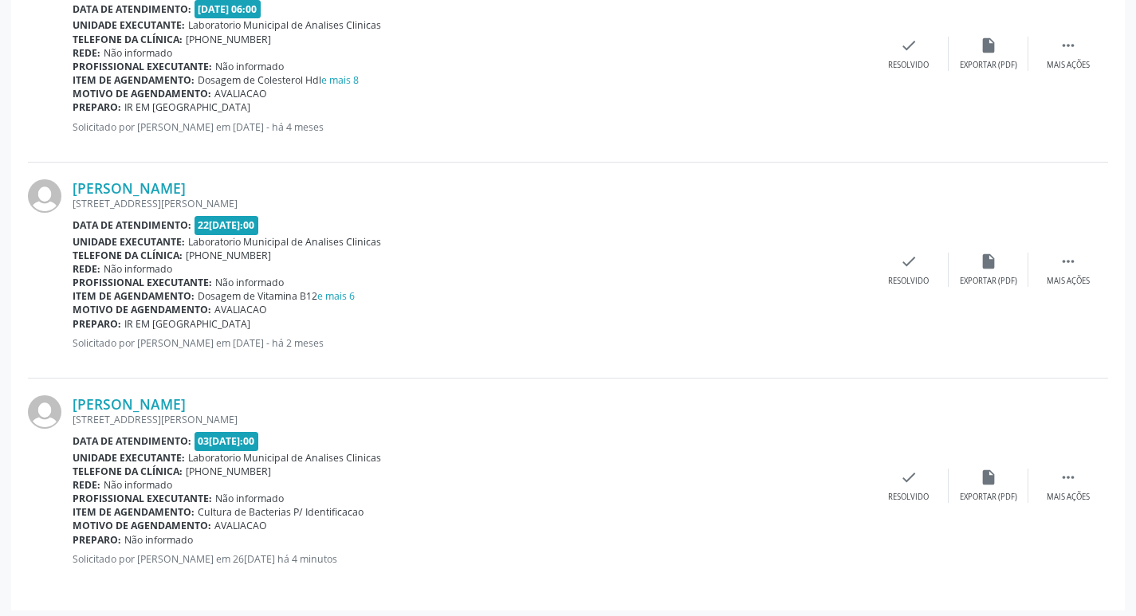
scroll to position [1833, 0]
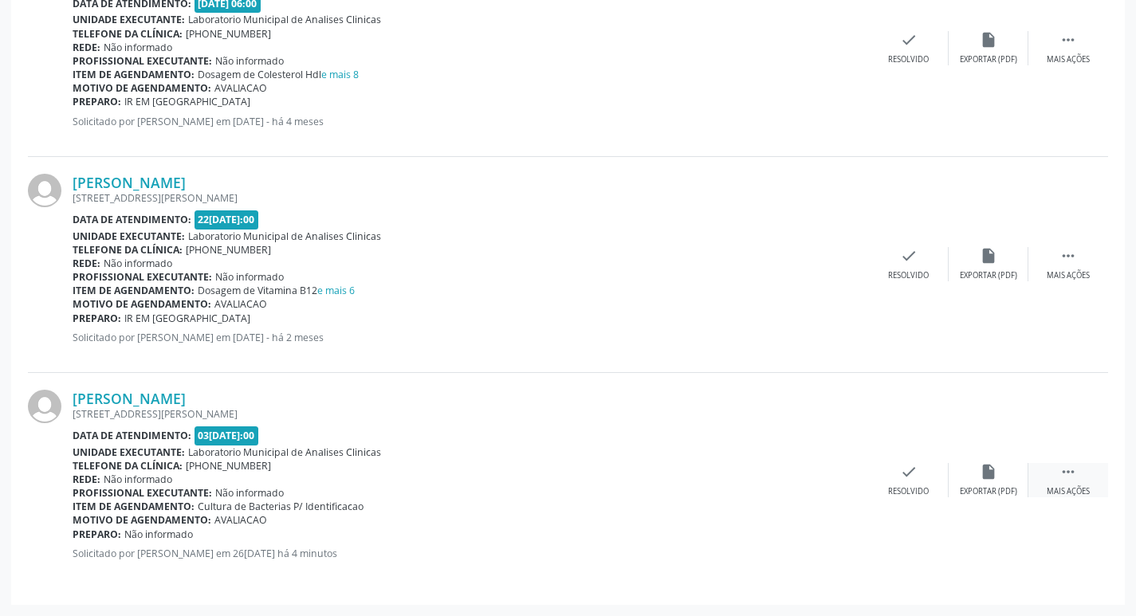
click at [1067, 493] on div "Mais ações" at bounding box center [1068, 491] width 43 height 11
click at [752, 478] on icon "print" at bounding box center [749, 472] width 18 height 18
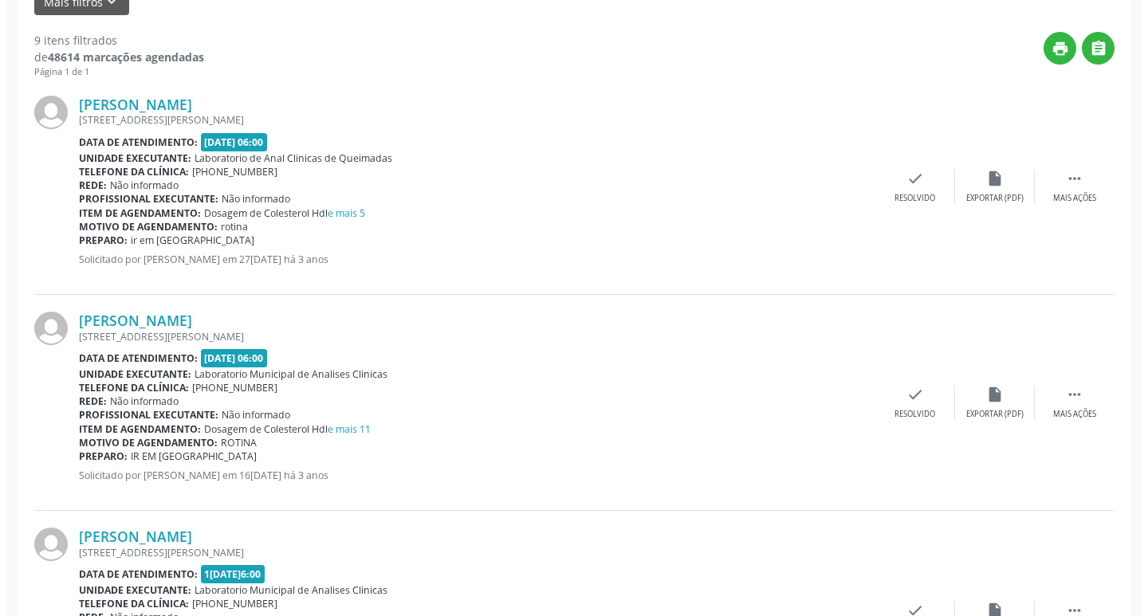
scroll to position [0, 0]
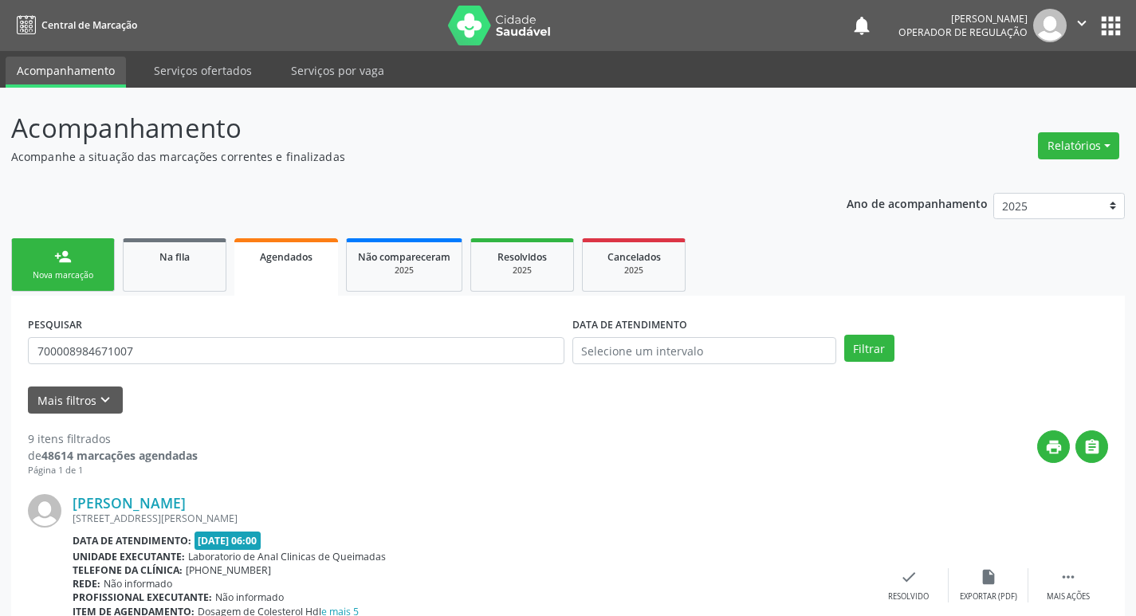
click at [107, 250] on link "person_add Nova marcação" at bounding box center [63, 264] width 104 height 53
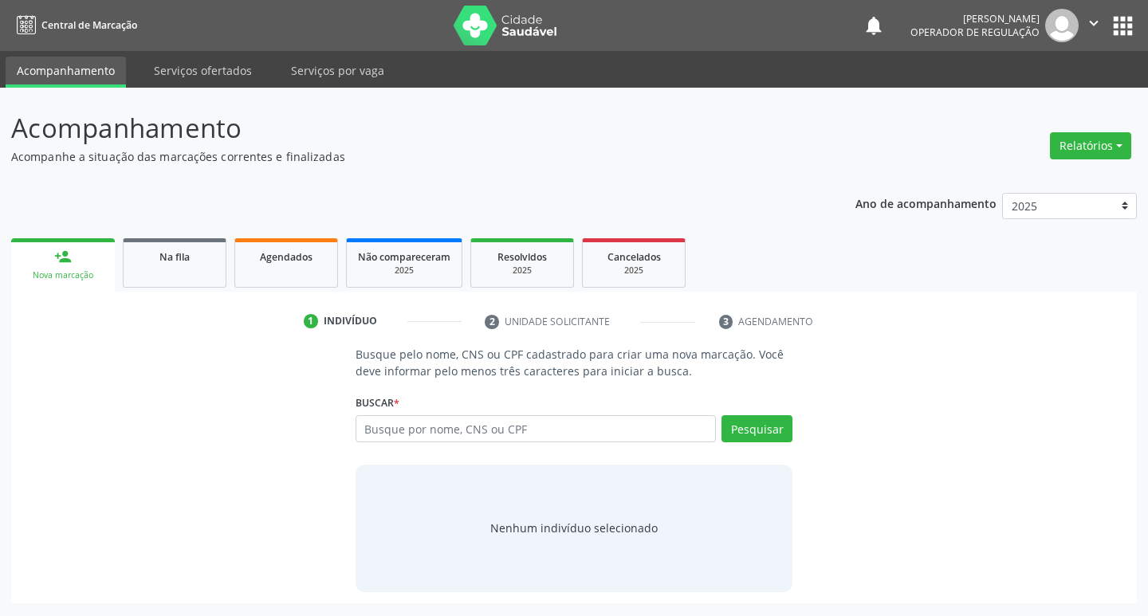
click at [1116, 12] on button "apps" at bounding box center [1123, 26] width 28 height 28
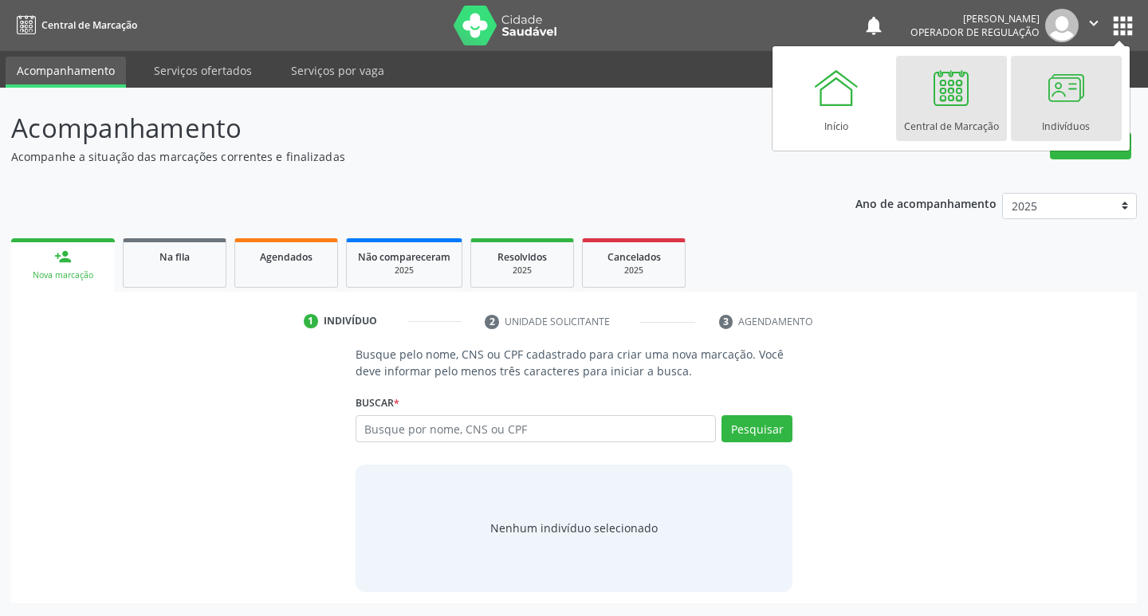
click at [1056, 103] on div at bounding box center [1066, 88] width 48 height 48
